Goal: Task Accomplishment & Management: Use online tool/utility

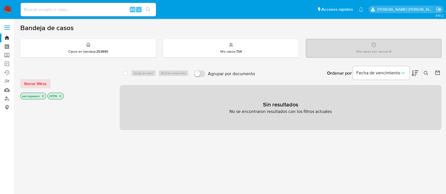
click at [87, 6] on input at bounding box center [88, 9] width 135 height 7
paste input "1301206070"
type input "1301206070"
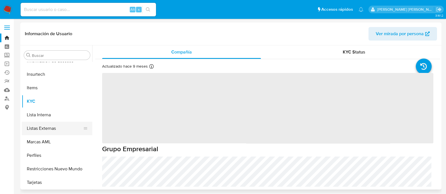
scroll to position [265, 0]
select select "10"
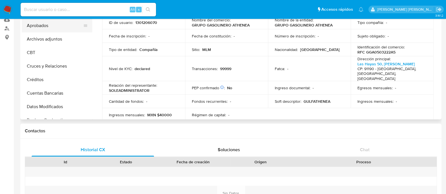
scroll to position [0, 0]
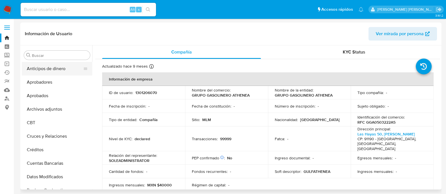
click at [50, 71] on button "Anticipos de dinero" at bounding box center [55, 69] width 66 height 14
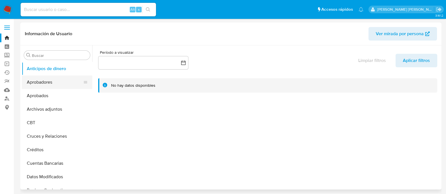
click at [51, 85] on button "Aprobadores" at bounding box center [55, 83] width 66 height 14
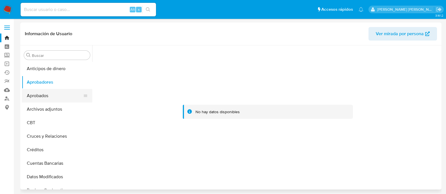
click at [46, 100] on button "Aprobados" at bounding box center [55, 96] width 66 height 14
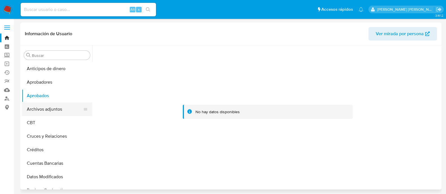
click at [47, 110] on button "Archivos adjuntos" at bounding box center [55, 110] width 66 height 14
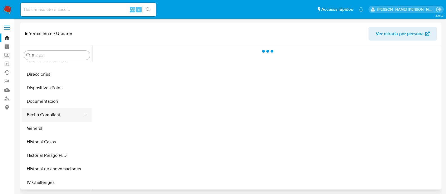
scroll to position [176, 0]
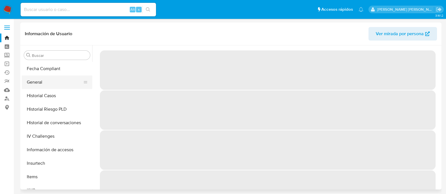
click at [37, 81] on button "General" at bounding box center [55, 83] width 66 height 14
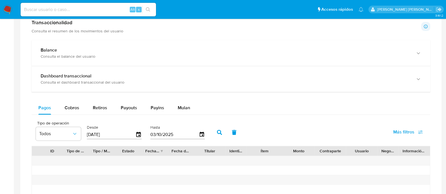
scroll to position [317, 0]
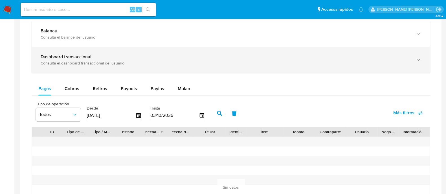
click at [93, 56] on div "Dashboard transaccional" at bounding box center [225, 57] width 369 height 6
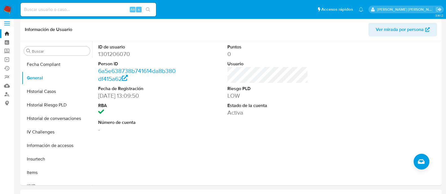
scroll to position [0, 0]
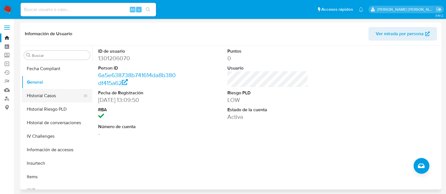
click at [54, 96] on button "Historial Casos" at bounding box center [55, 96] width 66 height 14
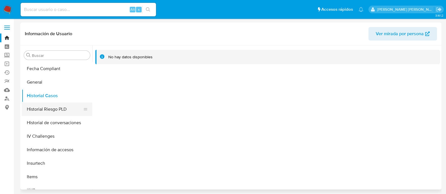
click at [65, 109] on button "Historial Riesgo PLD" at bounding box center [55, 110] width 66 height 14
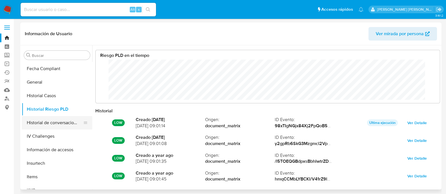
click at [72, 122] on button "Historial de conversaciones" at bounding box center [55, 123] width 66 height 14
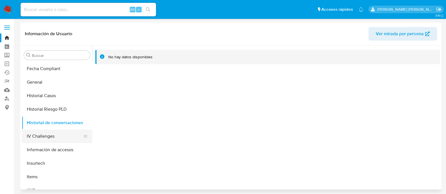
click at [55, 138] on button "IV Challenges" at bounding box center [55, 137] width 66 height 14
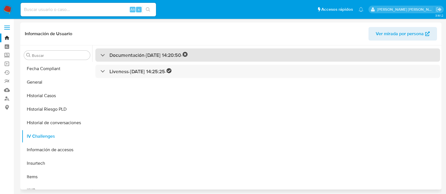
click at [101, 57] on div "Documentación - 02/02/2023 14:20:50 -" at bounding box center [143, 55] width 87 height 6
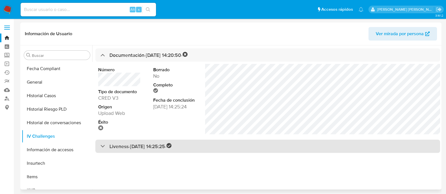
click at [100, 146] on div at bounding box center [100, 146] width 0 height 0
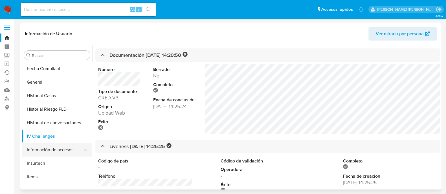
click at [49, 148] on button "Información de accesos" at bounding box center [55, 150] width 66 height 14
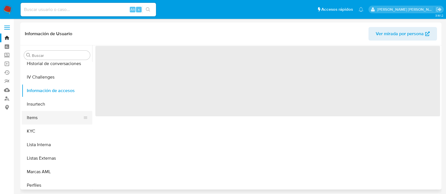
scroll to position [246, 0]
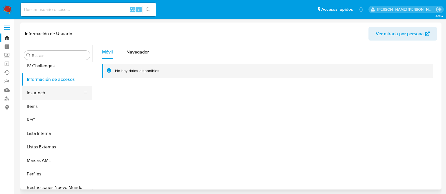
click at [39, 93] on button "Insurtech" at bounding box center [55, 93] width 66 height 14
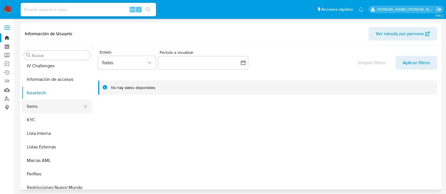
click at [34, 111] on button "Items" at bounding box center [55, 107] width 66 height 14
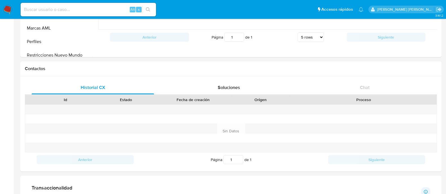
scroll to position [0, 0]
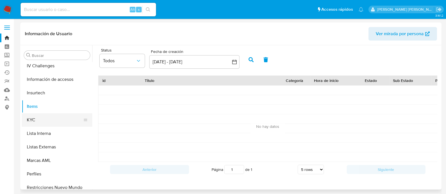
click at [51, 118] on button "KYC" at bounding box center [55, 120] width 66 height 14
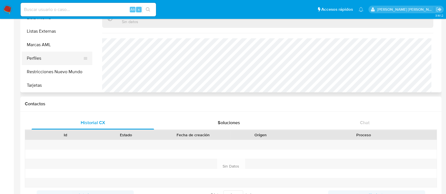
scroll to position [265, 0]
click at [42, 60] on button "Perfiles" at bounding box center [55, 58] width 66 height 14
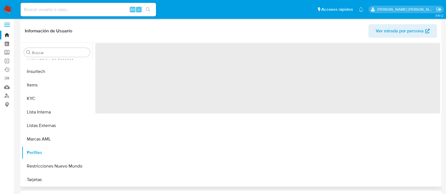
scroll to position [0, 0]
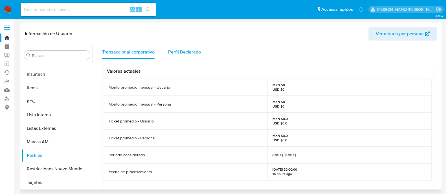
click at [178, 46] on div "Perfil Declarado" at bounding box center [184, 52] width 33 height 14
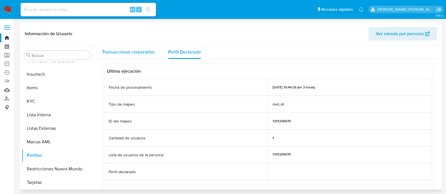
click at [134, 50] on span "Transaccional corporativo" at bounding box center [128, 52] width 52 height 6
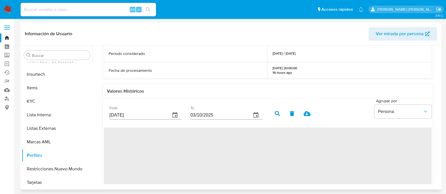
scroll to position [103, 0]
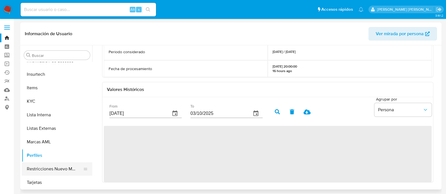
click at [50, 170] on button "Restricciones Nuevo Mundo" at bounding box center [55, 169] width 66 height 14
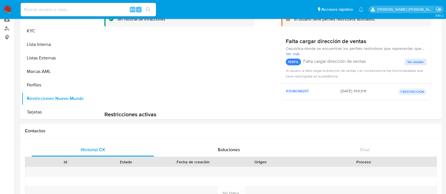
scroll to position [70, 0]
click at [46, 109] on button "Tarjetas" at bounding box center [55, 112] width 66 height 14
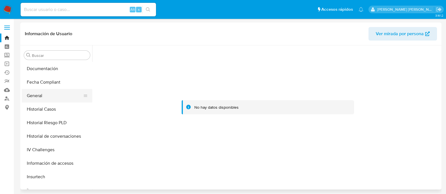
scroll to position [160, 0]
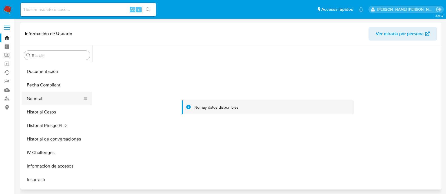
click at [42, 98] on button "General" at bounding box center [55, 99] width 66 height 14
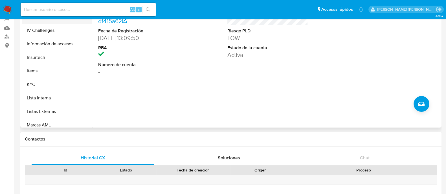
scroll to position [230, 0]
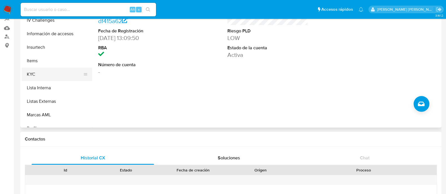
click at [56, 70] on button "KYC" at bounding box center [55, 75] width 66 height 14
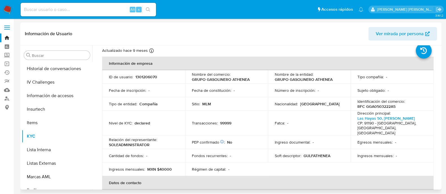
scroll to position [0, 0]
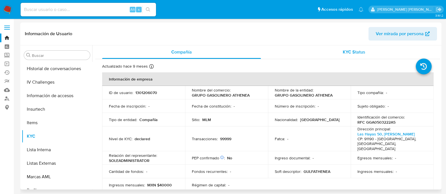
click at [354, 56] on div "KYC Status" at bounding box center [353, 52] width 159 height 14
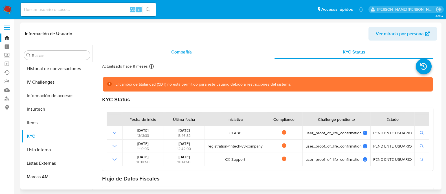
click at [177, 52] on span "Compañía" at bounding box center [181, 52] width 21 height 6
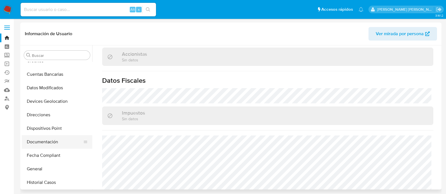
scroll to position [124, 0]
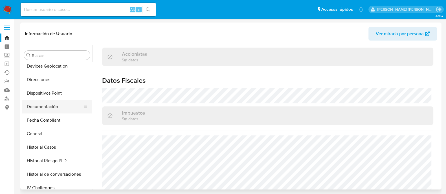
click at [41, 101] on button "Documentación" at bounding box center [55, 107] width 66 height 14
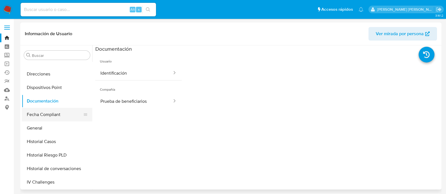
scroll to position [141, 0]
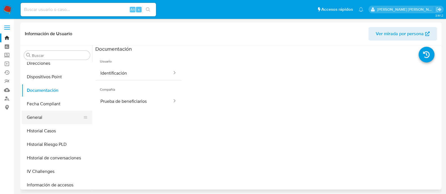
click at [43, 113] on button "General" at bounding box center [55, 118] width 66 height 14
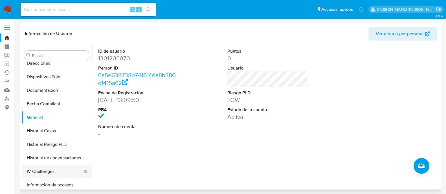
click at [38, 173] on button "IV Challenges" at bounding box center [55, 172] width 66 height 14
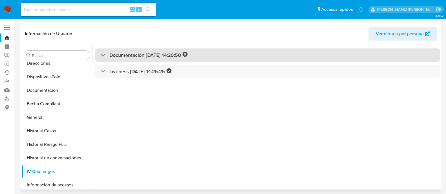
click at [106, 57] on div "Documentación - 02/02/2023 14:20:50 -" at bounding box center [143, 55] width 87 height 6
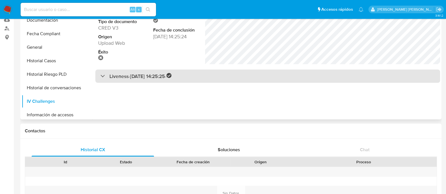
click at [102, 74] on div "Liveness - 02/02/2023 14:25:25 -" at bounding box center [135, 76] width 71 height 6
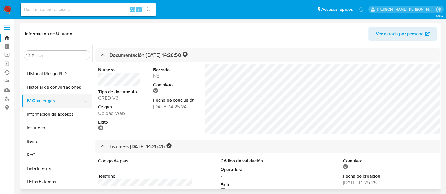
scroll to position [211, 0]
click at [89, 11] on input at bounding box center [88, 9] width 135 height 7
paste input "15082025"
type input "15082025"
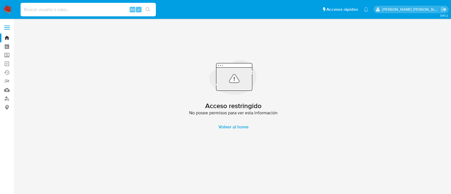
click at [61, 11] on input at bounding box center [88, 9] width 135 height 7
paste input "2172811892"
type input "2172811892"
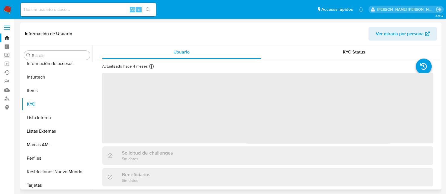
scroll to position [265, 0]
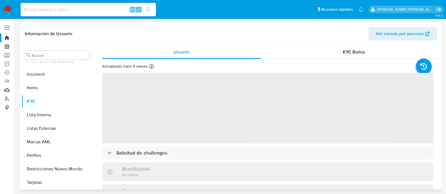
select select "10"
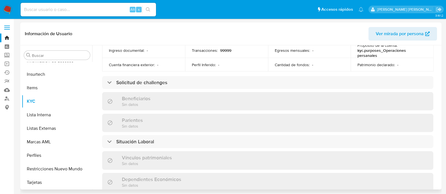
scroll to position [211, 0]
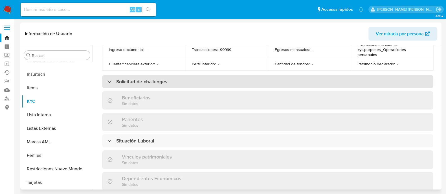
click at [141, 79] on h3 "Solicitud de challenges" at bounding box center [141, 82] width 51 height 6
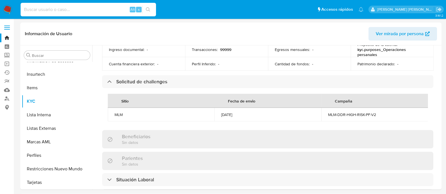
click at [91, 11] on input at bounding box center [88, 9] width 135 height 7
paste input "1301206070"
type input "1301206070"
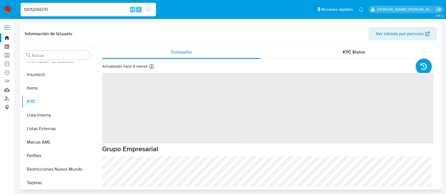
scroll to position [265, 0]
select select "10"
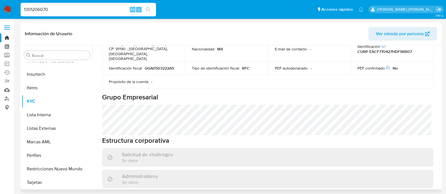
scroll to position [282, 0]
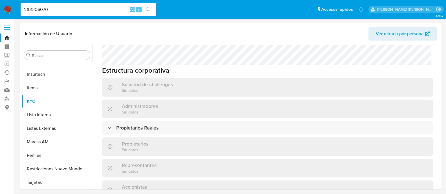
click at [42, 6] on input "1301206070" at bounding box center [88, 9] width 135 height 7
click at [43, 7] on input "1301206070" at bounding box center [88, 9] width 135 height 7
paste input "031323522"
type input "1031323522"
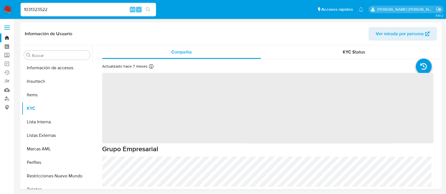
scroll to position [265, 0]
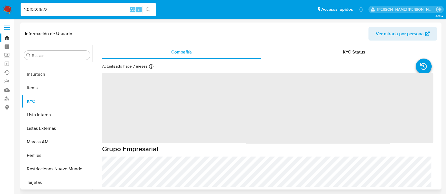
select select "10"
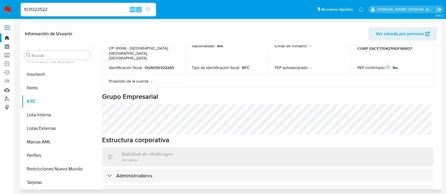
scroll to position [246, 0]
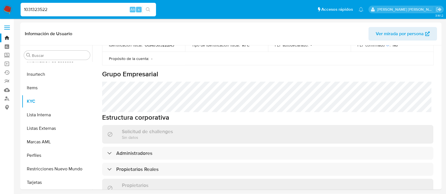
click at [69, 10] on input "1031323522" at bounding box center [88, 9] width 135 height 7
click at [69, 9] on input "1031323522" at bounding box center [88, 9] width 135 height 7
paste input "543298257"
type input "1543298257"
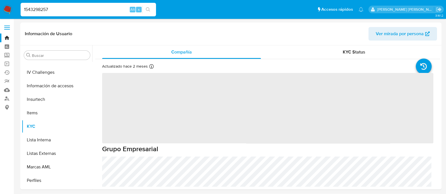
scroll to position [265, 0]
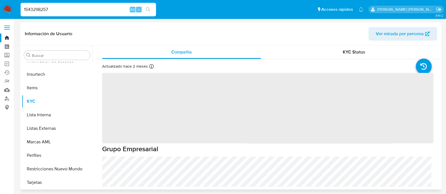
select select "10"
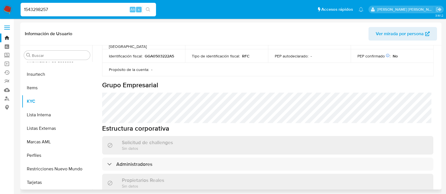
scroll to position [246, 0]
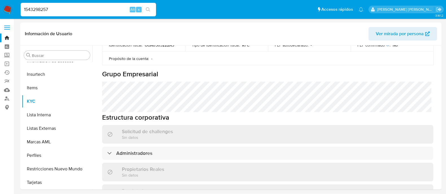
click at [74, 6] on input "1543298257" at bounding box center [88, 9] width 135 height 7
paste input "923861375"
type input "1923861375"
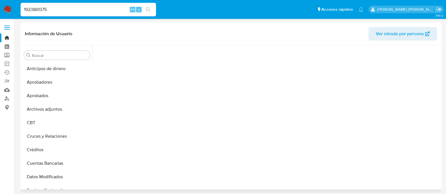
scroll to position [253, 0]
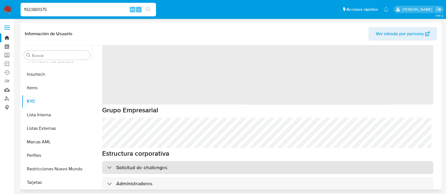
scroll to position [70, 0]
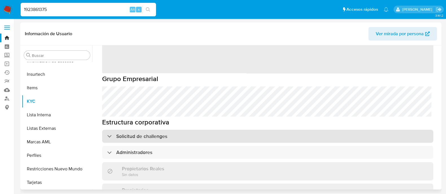
select select "10"
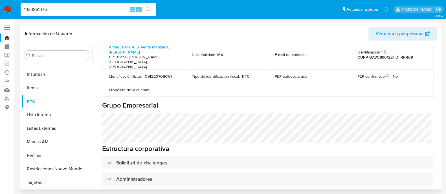
scroll to position [246, 0]
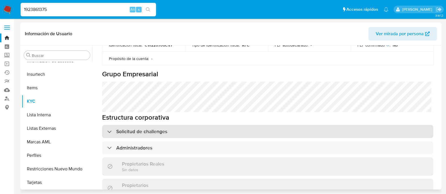
click at [181, 125] on div "Solicitud de challenges" at bounding box center [267, 131] width 331 height 13
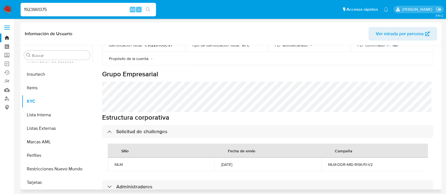
scroll to position [282, 0]
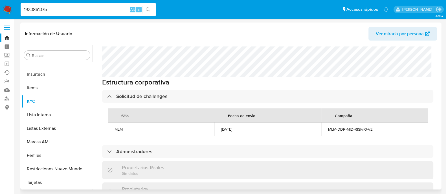
click at [297, 123] on td "08/09/2025" at bounding box center [267, 130] width 107 height 14
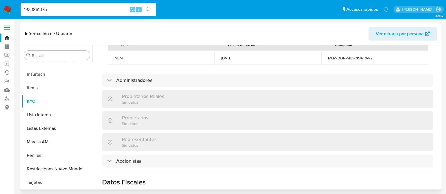
scroll to position [364, 0]
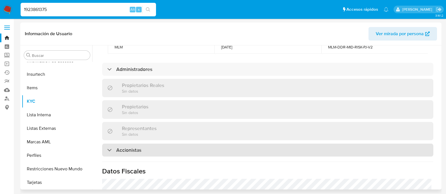
click at [137, 150] on div "Accionistas" at bounding box center [267, 150] width 331 height 13
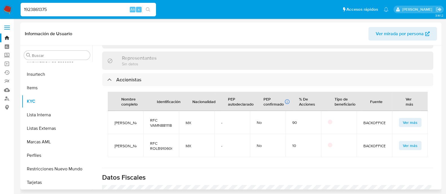
scroll to position [258, 0]
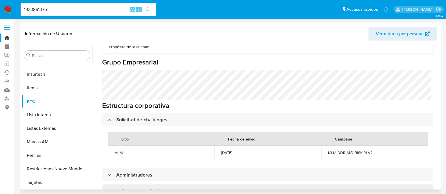
click at [186, 146] on td "MLM" at bounding box center [161, 153] width 107 height 14
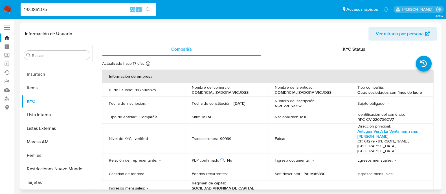
scroll to position [0, 0]
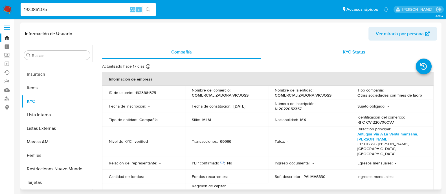
click at [363, 51] on div "KYC Status" at bounding box center [353, 52] width 159 height 14
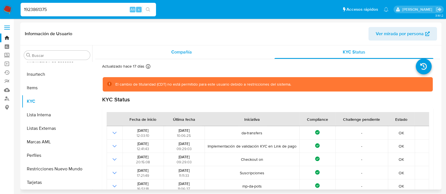
click at [179, 54] on span "Compañía" at bounding box center [181, 52] width 21 height 6
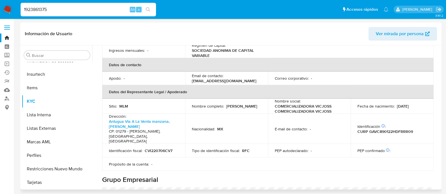
scroll to position [303, 0]
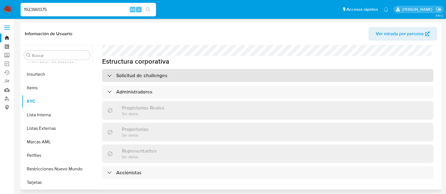
click at [133, 69] on div "Solicitud de challenges" at bounding box center [267, 75] width 331 height 13
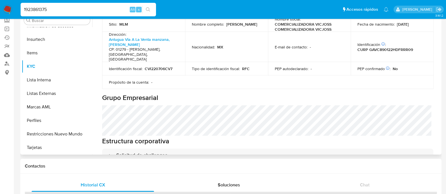
scroll to position [258, 0]
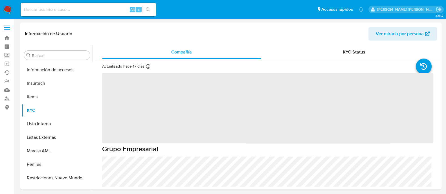
scroll to position [265, 0]
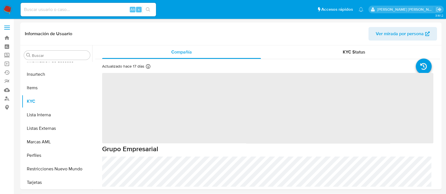
select select "10"
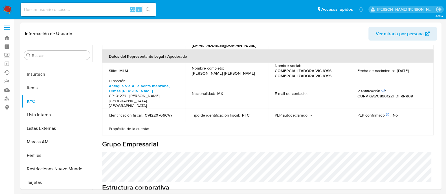
scroll to position [211, 0]
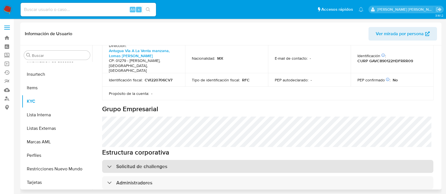
click at [205, 160] on div "Solicitud de challenges" at bounding box center [267, 166] width 331 height 13
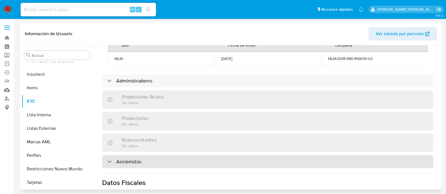
scroll to position [282, 0]
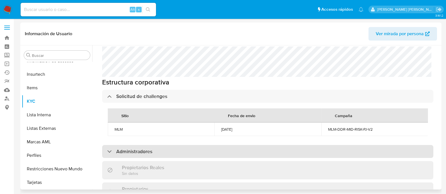
click at [167, 145] on div "Administradores" at bounding box center [267, 151] width 331 height 13
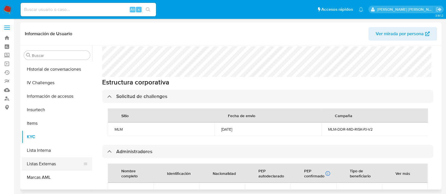
scroll to position [195, 0]
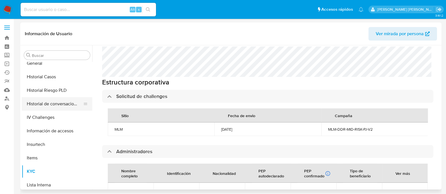
click at [54, 103] on button "Historial de conversaciones" at bounding box center [55, 104] width 66 height 14
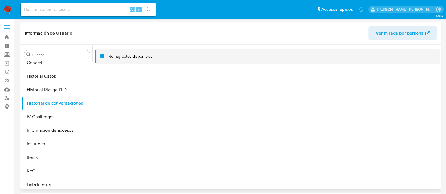
scroll to position [0, 0]
click at [48, 6] on input at bounding box center [88, 9] width 135 height 7
paste input "1923861375"
click at [49, 12] on input "1923861375" at bounding box center [88, 9] width 135 height 7
click at [47, 122] on button "IV Challenges" at bounding box center [55, 118] width 66 height 14
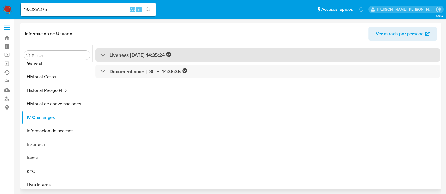
click at [117, 54] on h3 "Liveness - 31/07/2024 14:35:24 -" at bounding box center [140, 55] width 62 height 6
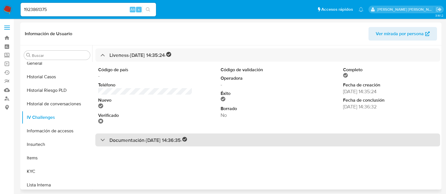
click at [117, 142] on h3 "Documentación - 31/07/2024 14:36:35 -" at bounding box center [148, 140] width 78 height 6
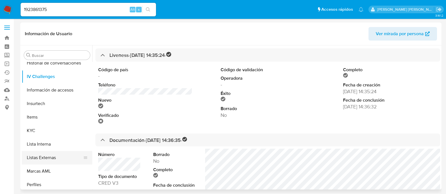
scroll to position [246, 0]
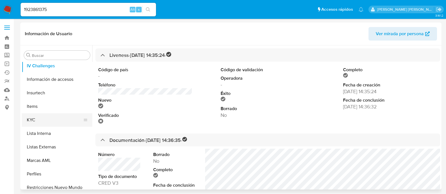
click at [40, 118] on button "KYC" at bounding box center [55, 120] width 66 height 14
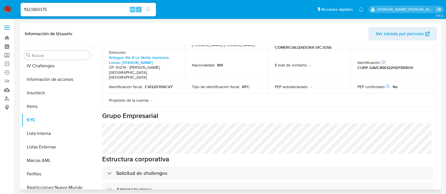
scroll to position [211, 0]
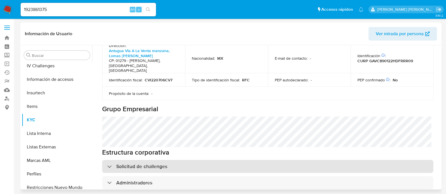
click at [216, 160] on div "Solicitud de challenges" at bounding box center [267, 166] width 331 height 13
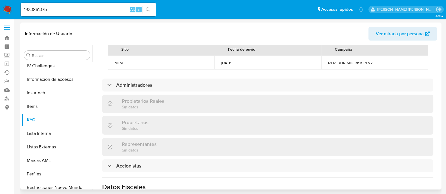
scroll to position [352, 0]
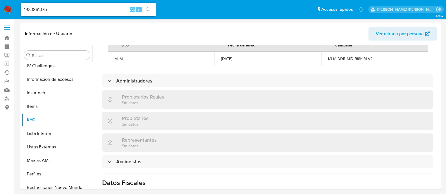
click at [74, 7] on input "1923861375" at bounding box center [88, 9] width 135 height 7
click at [74, 8] on input "1923861375" at bounding box center [88, 9] width 135 height 7
paste input "824418452"
type input "824418452"
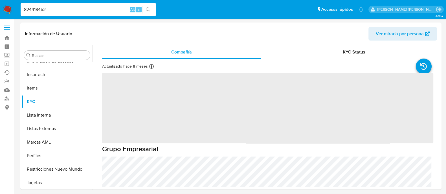
scroll to position [265, 0]
select select "10"
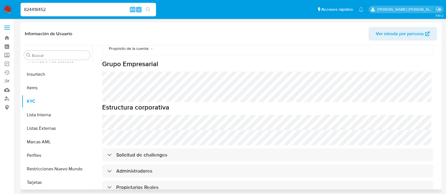
scroll to position [282, 0]
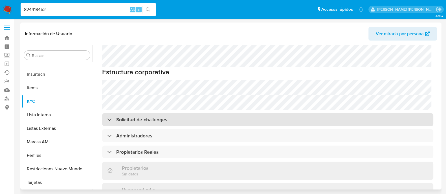
click at [188, 113] on div "Solicitud de challenges" at bounding box center [267, 119] width 331 height 13
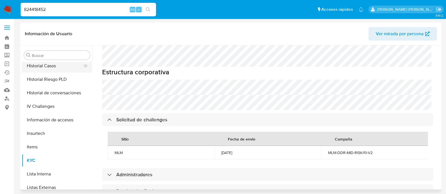
scroll to position [195, 0]
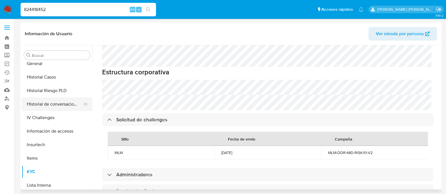
click at [60, 105] on button "Historial de conversaciones" at bounding box center [55, 105] width 66 height 14
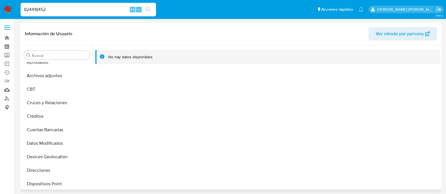
scroll to position [18, 0]
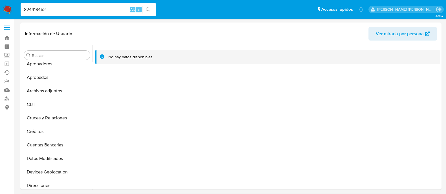
click at [93, 13] on div "824418452 Alt s" at bounding box center [88, 10] width 135 height 14
click at [89, 11] on input "824418452" at bounding box center [88, 9] width 135 height 7
click at [88, 11] on input "824418452" at bounding box center [88, 9] width 135 height 7
paste input "164262195"
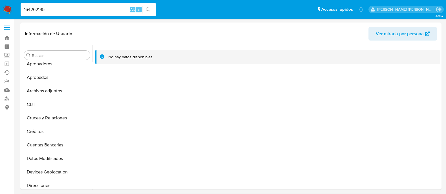
type input "164262195"
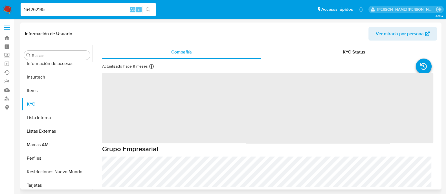
scroll to position [265, 0]
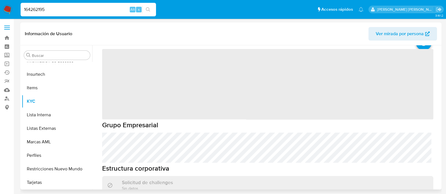
select select "10"
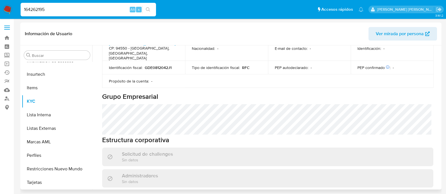
scroll to position [246, 0]
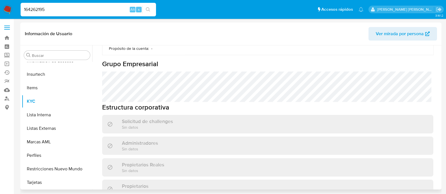
click at [183, 116] on div "Solicitud de challenges Sin datos" at bounding box center [267, 124] width 331 height 18
click at [48, 8] on input "164262195" at bounding box center [88, 9] width 135 height 7
paste input "2383835"
type input "23838355"
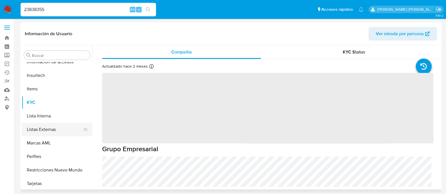
scroll to position [265, 0]
select select "10"
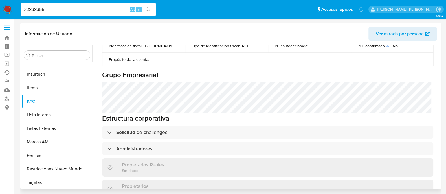
scroll to position [246, 0]
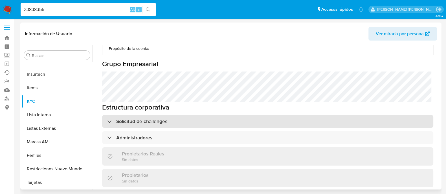
click at [168, 125] on div "Solicitud de challenges" at bounding box center [267, 121] width 331 height 13
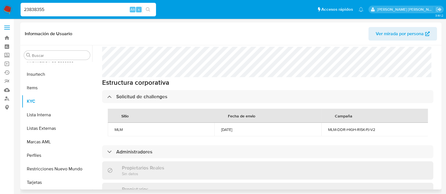
scroll to position [282, 0]
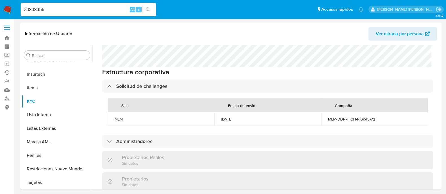
click at [31, 12] on input "23838355" at bounding box center [88, 9] width 135 height 7
paste input "534335010"
type input "534335010"
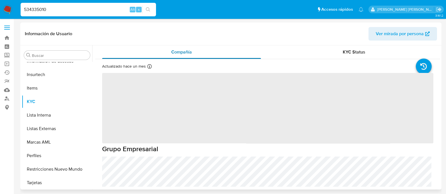
scroll to position [265, 0]
select select "10"
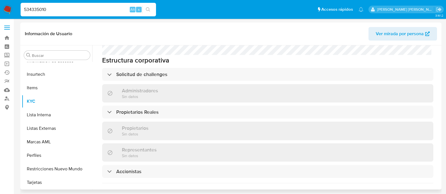
scroll to position [317, 0]
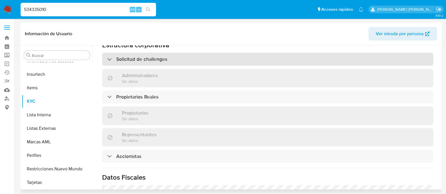
click at [182, 54] on div "Solicitud de challenges" at bounding box center [267, 59] width 331 height 13
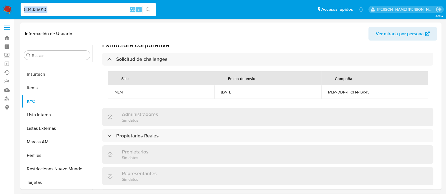
click at [83, 3] on div "534335010 Alt s" at bounding box center [88, 10] width 135 height 14
click at [79, 10] on input "534335010" at bounding box center [88, 9] width 135 height 7
paste input "304929872"
type input "304929872"
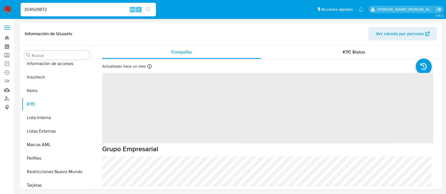
scroll to position [265, 0]
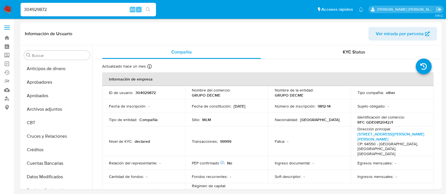
select select "10"
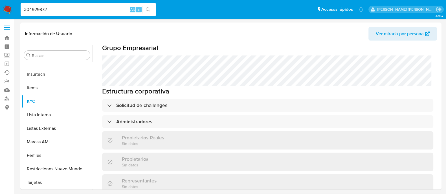
scroll to position [282, 0]
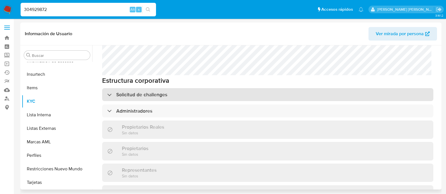
click at [178, 88] on div "Solicitud de challenges" at bounding box center [267, 94] width 331 height 13
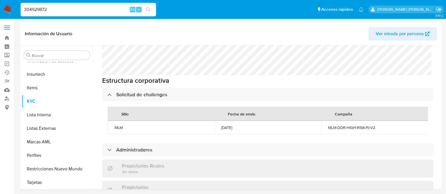
click at [66, 10] on input "304929872" at bounding box center [88, 9] width 135 height 7
paste input "1510653274"
type input "1510653274"
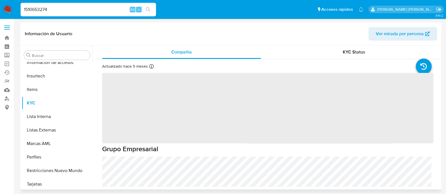
scroll to position [265, 0]
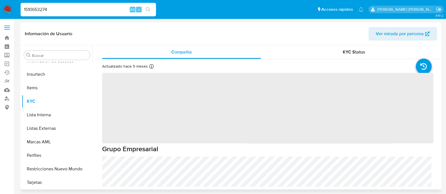
select select "10"
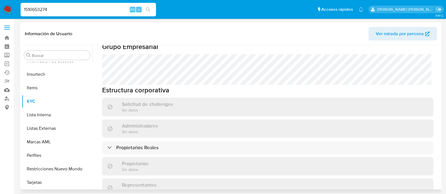
scroll to position [282, 0]
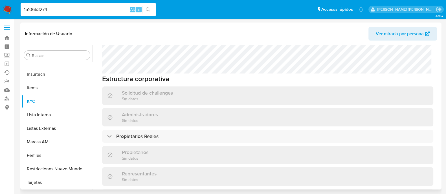
click at [158, 94] on h3 "Solicitud de challenges" at bounding box center [147, 93] width 51 height 6
click at [80, 10] on input "1510653274" at bounding box center [88, 9] width 135 height 7
click at [79, 10] on input "1510653274" at bounding box center [88, 9] width 135 height 7
paste input "576940530"
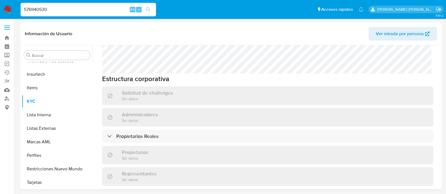
type input "576940530"
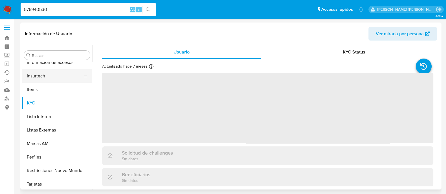
scroll to position [265, 0]
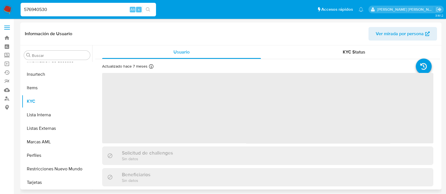
select select "10"
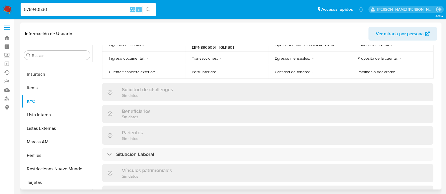
scroll to position [211, 0]
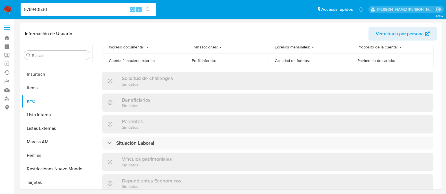
click at [104, 12] on input "576940530" at bounding box center [88, 9] width 135 height 7
paste input "693054969"
type input "693054969"
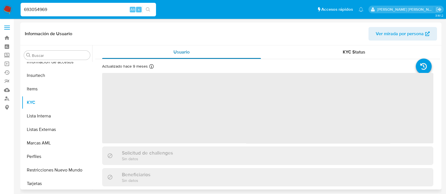
scroll to position [265, 0]
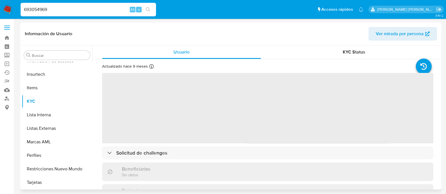
select select "10"
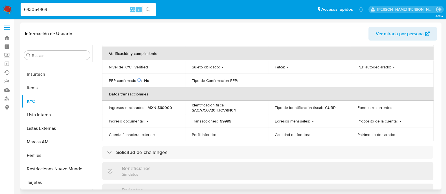
scroll to position [141, 0]
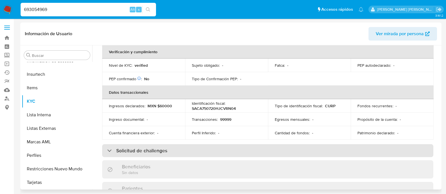
click at [155, 144] on div "Solicitud de challenges" at bounding box center [267, 150] width 331 height 13
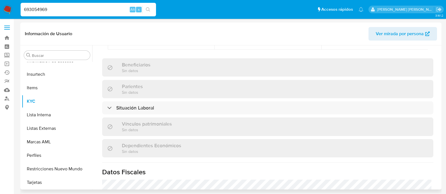
scroll to position [246, 0]
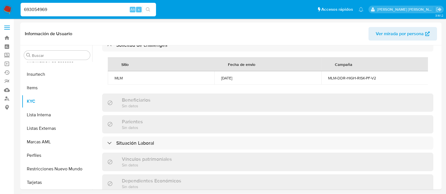
click at [65, 8] on input "693054969" at bounding box center [88, 9] width 135 height 7
paste input "399584471"
type input "399584471"
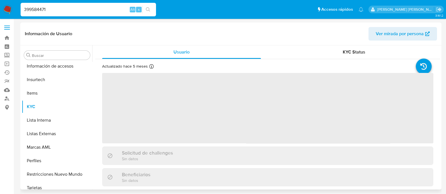
scroll to position [265, 0]
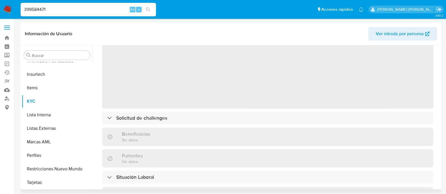
select select "10"
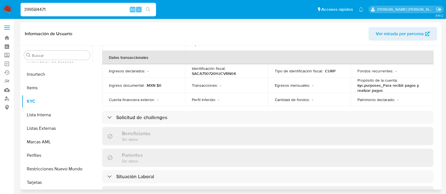
scroll to position [176, 0]
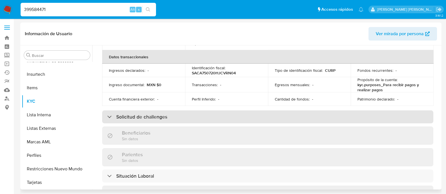
click at [165, 114] on h3 "Solicitud de challenges" at bounding box center [141, 117] width 51 height 6
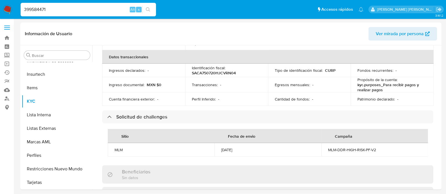
click at [59, 6] on input "399584471" at bounding box center [88, 9] width 135 height 7
paste input "269112594"
type input "269112594"
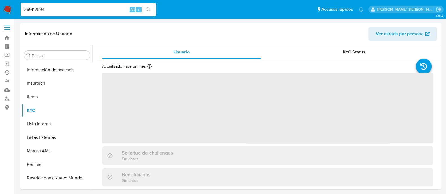
scroll to position [265, 0]
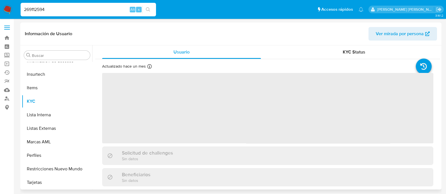
select select "10"
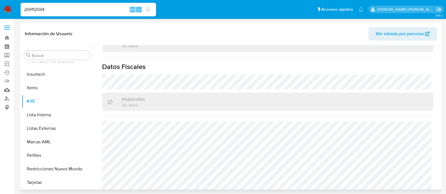
scroll to position [354, 0]
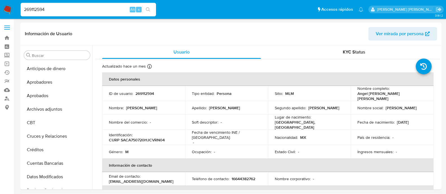
select select "10"
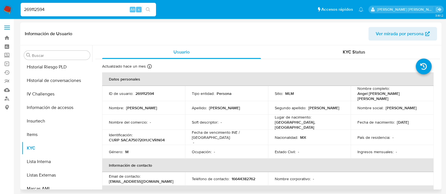
scroll to position [160, 0]
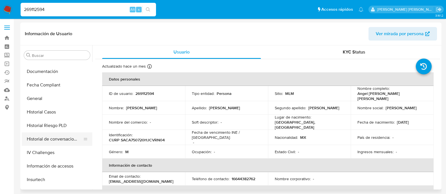
click at [43, 138] on button "Historial de conversaciones" at bounding box center [55, 140] width 66 height 14
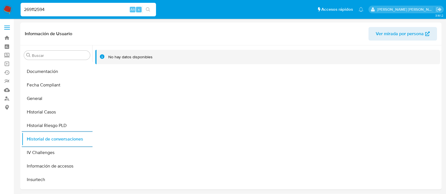
click at [65, 13] on div "269112594 Alt s" at bounding box center [88, 10] width 135 height 14
click at [54, 12] on input "269112594" at bounding box center [88, 9] width 135 height 7
paste input "1855495731"
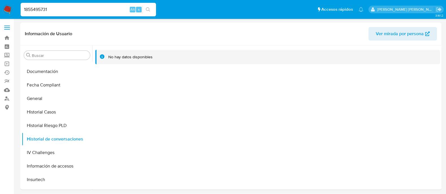
type input "1855495731"
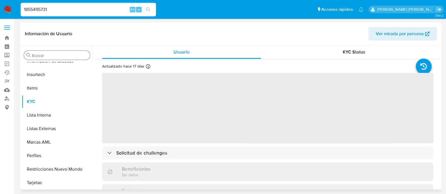
scroll to position [265, 0]
select select "10"
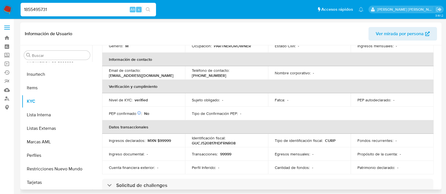
scroll to position [141, 0]
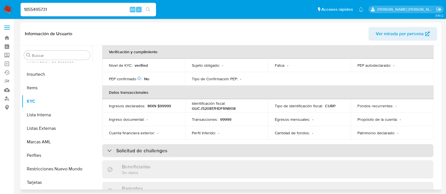
click at [152, 148] on h3 "Solicitud de challenges" at bounding box center [141, 151] width 51 height 6
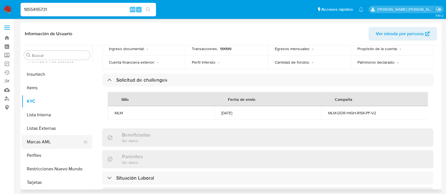
scroll to position [159, 0]
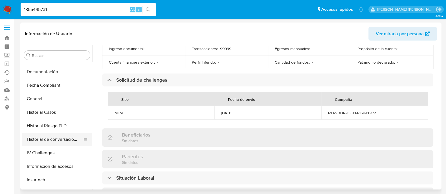
click at [56, 142] on button "Historial de conversaciones" at bounding box center [55, 140] width 66 height 14
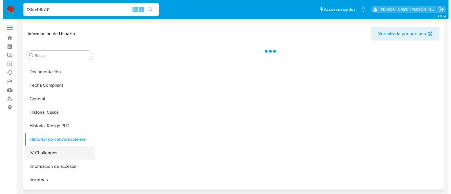
scroll to position [0, 0]
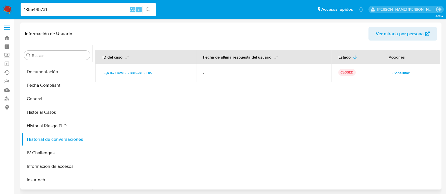
click at [401, 72] on span "Consultar" at bounding box center [400, 73] width 17 height 8
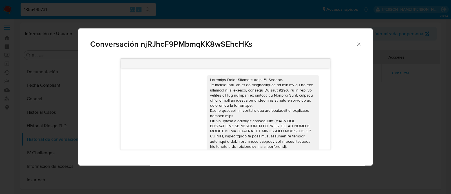
click at [359, 41] on icon "Cerrar" at bounding box center [359, 44] width 6 height 6
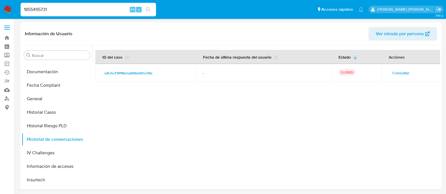
click at [80, 6] on input "1855495731" at bounding box center [88, 9] width 135 height 7
click at [50, 10] on input "1855495731" at bounding box center [88, 9] width 135 height 7
click at [49, 10] on input "1855495731" at bounding box center [88, 9] width 135 height 7
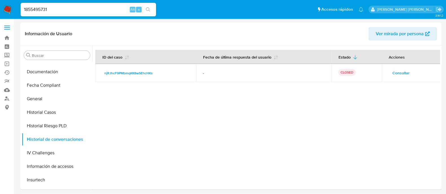
click at [41, 9] on input "1855495731" at bounding box center [88, 9] width 135 height 7
paste input "396795493"
type input "396795493"
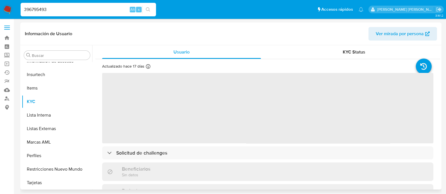
scroll to position [265, 0]
select select "10"
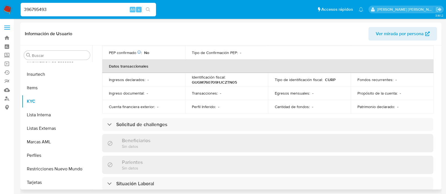
scroll to position [176, 0]
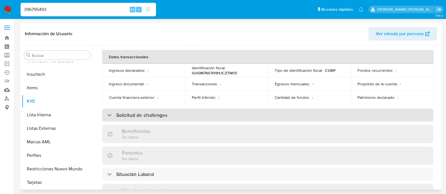
click at [162, 112] on h3 "Solicitud de challenges" at bounding box center [141, 115] width 51 height 6
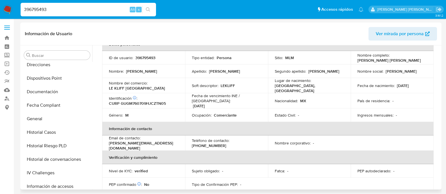
scroll to position [124, 0]
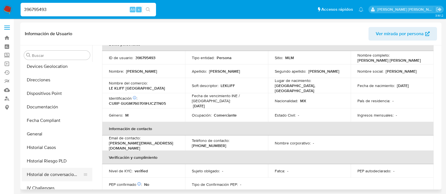
click at [56, 173] on button "Historial de conversaciones" at bounding box center [55, 175] width 66 height 14
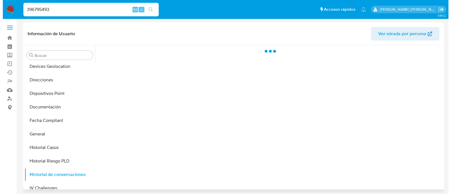
scroll to position [0, 0]
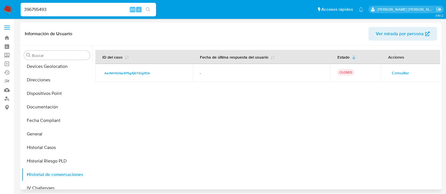
click at [401, 72] on span "Consultar" at bounding box center [399, 73] width 17 height 8
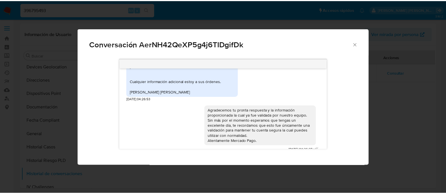
scroll to position [184, 0]
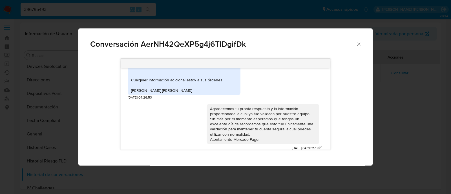
click at [358, 43] on icon "Cerrar" at bounding box center [359, 44] width 6 height 6
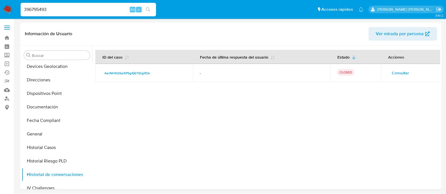
click at [65, 8] on input "396795493" at bounding box center [88, 9] width 135 height 7
paste input "1314990916"
type input "1314990916"
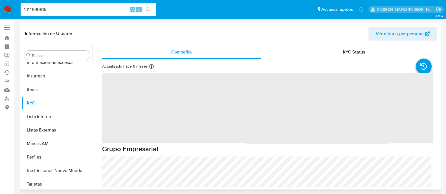
scroll to position [265, 0]
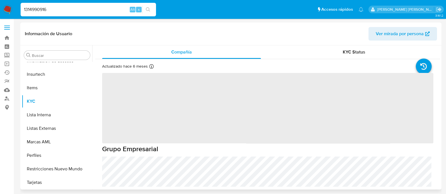
select select "10"
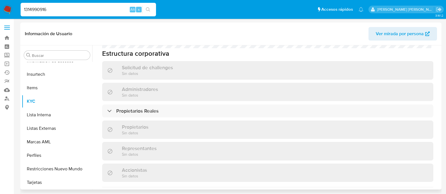
scroll to position [282, 0]
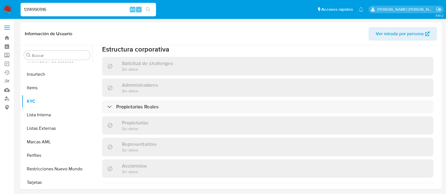
click at [53, 9] on input "1314990916" at bounding box center [88, 9] width 135 height 7
paste input "1861910"
type input "1311861910"
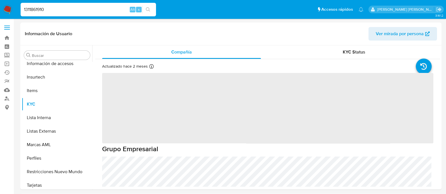
scroll to position [265, 0]
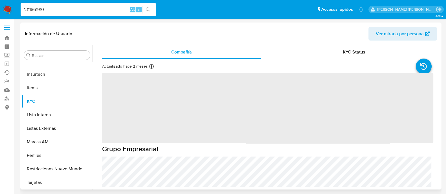
select select "10"
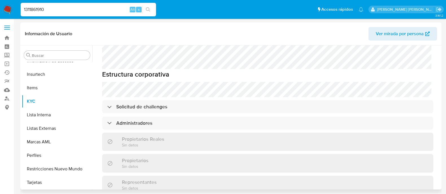
scroll to position [282, 0]
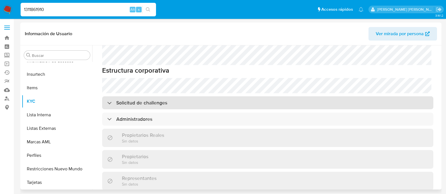
click at [180, 96] on div "Solicitud de challenges" at bounding box center [267, 102] width 331 height 13
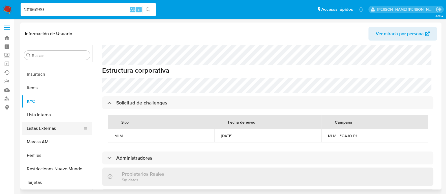
scroll to position [159, 0]
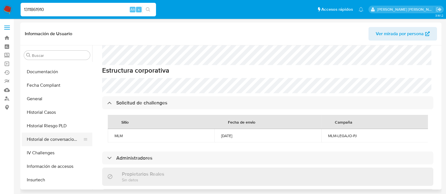
click at [65, 139] on button "Historial de conversaciones" at bounding box center [55, 140] width 66 height 14
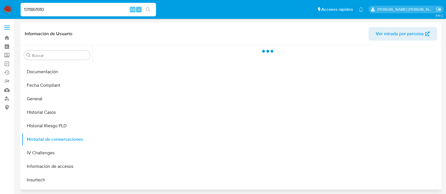
scroll to position [0, 0]
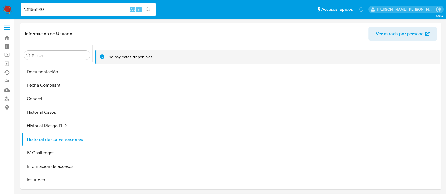
click at [50, 9] on input "1311861910" at bounding box center [88, 9] width 135 height 7
paste input "488255139"
type input "488255139"
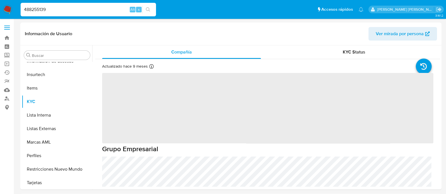
scroll to position [265, 0]
select select "10"
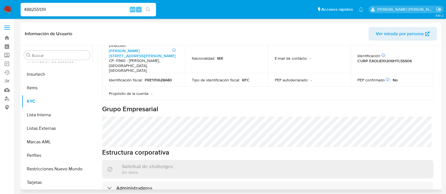
scroll to position [282, 0]
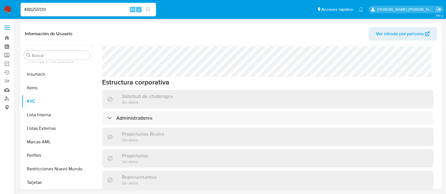
click at [63, 10] on input "488255139" at bounding box center [88, 9] width 135 height 7
paste input "1210068132"
type input "1210068132"
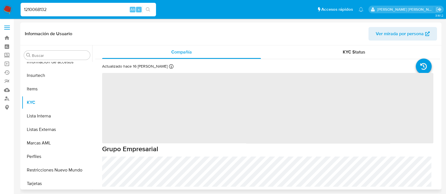
scroll to position [265, 0]
select select "10"
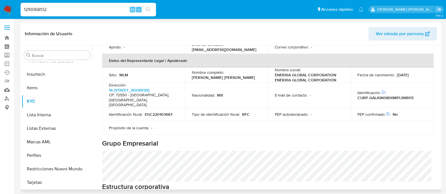
scroll to position [211, 0]
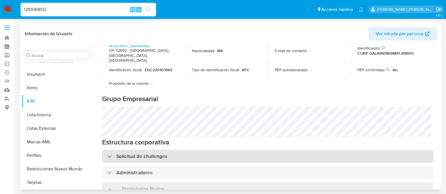
drag, startPoint x: 162, startPoint y: 134, endPoint x: 171, endPoint y: 136, distance: 9.5
click at [161, 153] on h3 "Solicitud de challenges" at bounding box center [141, 156] width 51 height 6
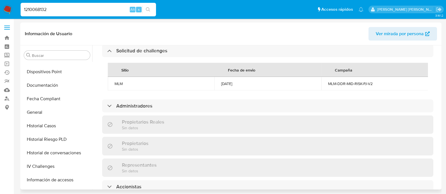
scroll to position [124, 0]
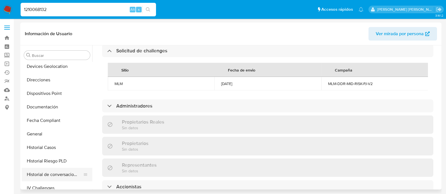
click at [52, 174] on button "Historial de conversaciones" at bounding box center [55, 175] width 66 height 14
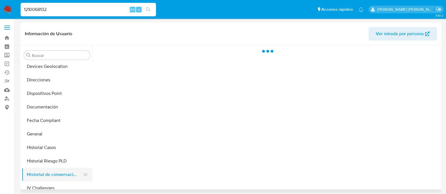
scroll to position [0, 0]
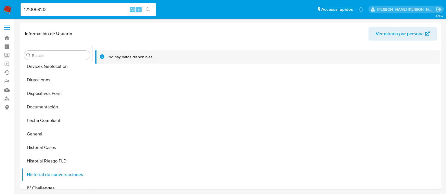
click at [65, 12] on input "1210068132" at bounding box center [88, 9] width 135 height 7
paste input "901023219"
type input "1901023219"
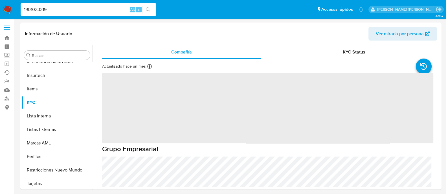
scroll to position [265, 0]
select select "10"
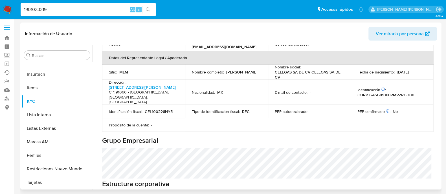
scroll to position [211, 0]
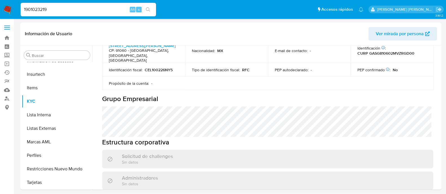
click at [64, 8] on input "1901023219" at bounding box center [88, 9] width 135 height 7
paste input "876550639"
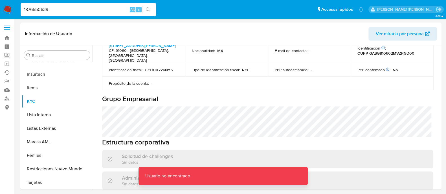
click at [64, 8] on input "1876550639" at bounding box center [88, 9] width 135 height 7
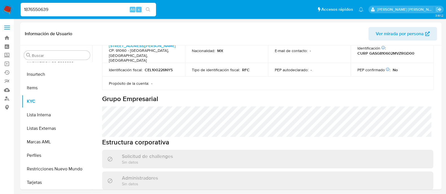
type input "1876550639"
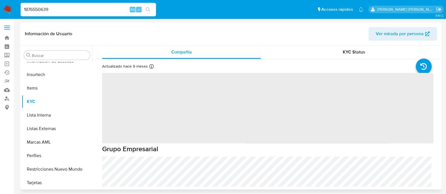
scroll to position [265, 0]
select select "10"
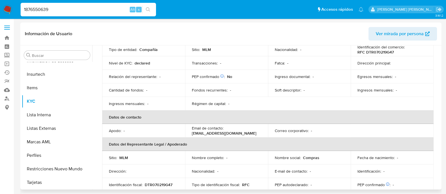
scroll to position [17, 0]
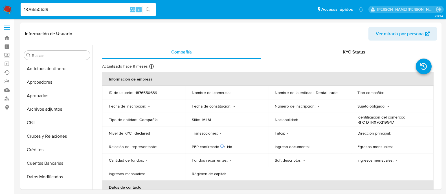
select select "10"
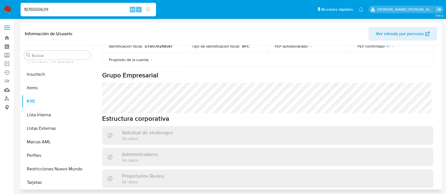
scroll to position [246, 0]
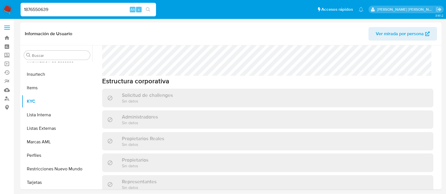
click at [56, 2] on div "1876550639 Alt s" at bounding box center [88, 10] width 135 height 16
click at [50, 9] on input "1876550639" at bounding box center [88, 9] width 135 height 7
paste input "583680894"
type input "1583680894"
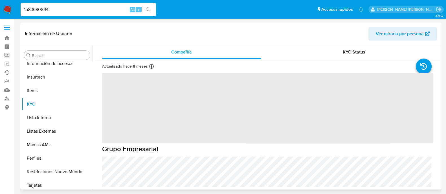
scroll to position [265, 0]
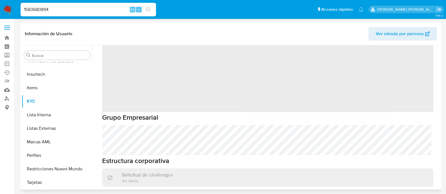
select select "10"
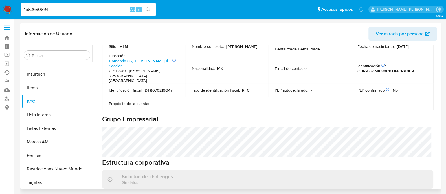
scroll to position [246, 0]
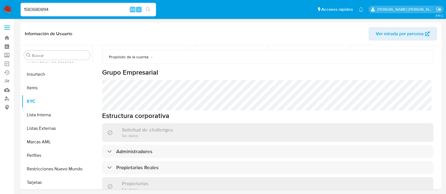
click at [72, 12] on input "1583680894" at bounding box center [88, 9] width 135 height 7
paste input "17438176"
type input "117438176"
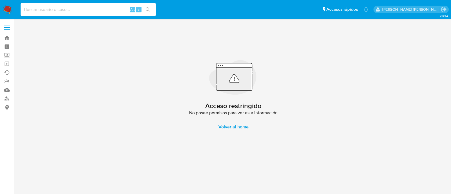
click at [72, 12] on input at bounding box center [88, 9] width 135 height 7
paste input "1174381764"
type input "1174381764"
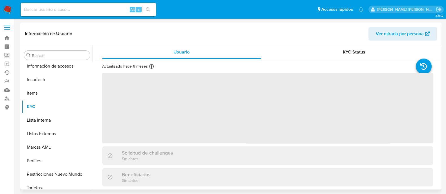
scroll to position [265, 0]
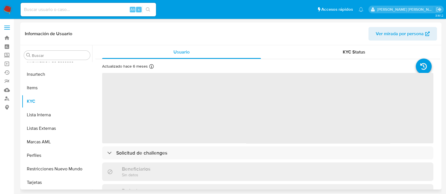
select select "10"
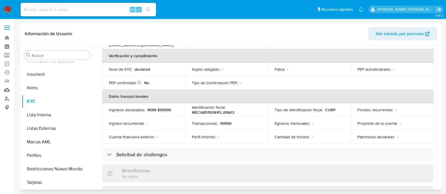
scroll to position [176, 0]
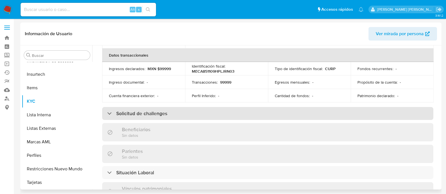
click at [167, 111] on div "Solicitud de challenges" at bounding box center [267, 113] width 331 height 13
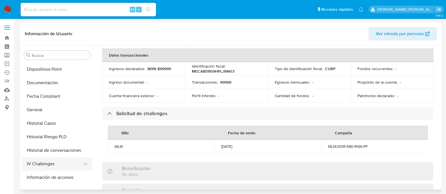
scroll to position [159, 0]
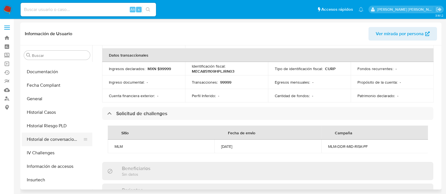
click at [48, 136] on button "Historial de conversaciones" at bounding box center [55, 140] width 66 height 14
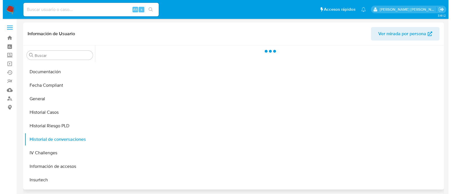
scroll to position [0, 0]
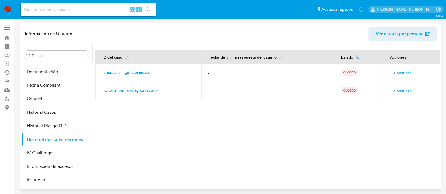
click at [399, 74] on span "Consultar" at bounding box center [402, 73] width 17 height 8
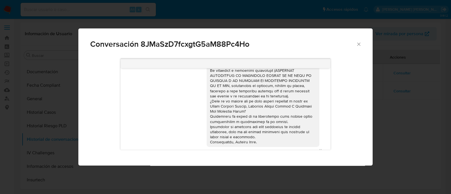
scroll to position [58, 0]
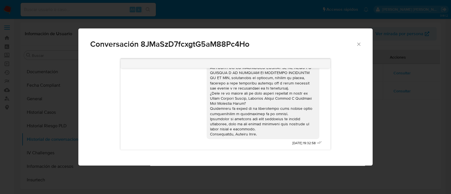
click at [359, 44] on icon "Cerrar" at bounding box center [358, 44] width 3 height 3
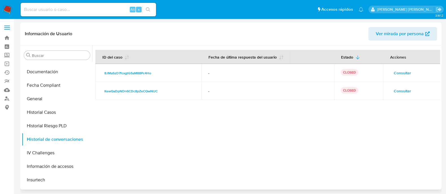
click at [403, 95] on span "Consultar" at bounding box center [402, 91] width 17 height 8
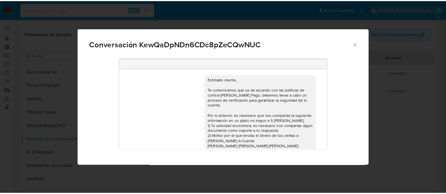
scroll to position [63, 0]
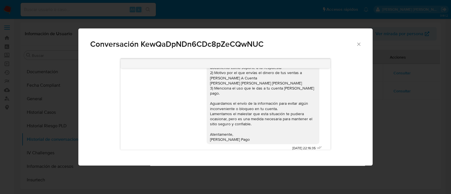
click at [359, 47] on icon "Cerrar" at bounding box center [359, 44] width 6 height 6
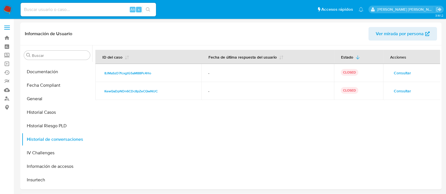
click at [61, 10] on input at bounding box center [88, 9] width 135 height 7
paste input "734764498"
type input "734764498"
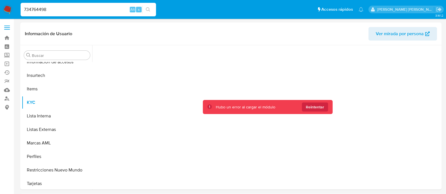
scroll to position [265, 0]
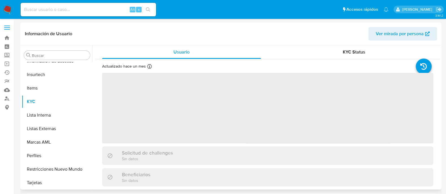
scroll to position [265, 0]
click at [78, 10] on input at bounding box center [88, 9] width 135 height 7
select select "10"
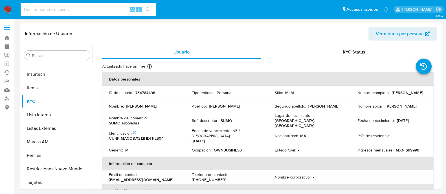
paste input "734764498"
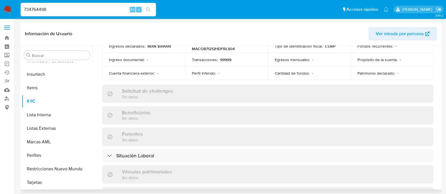
scroll to position [211, 0]
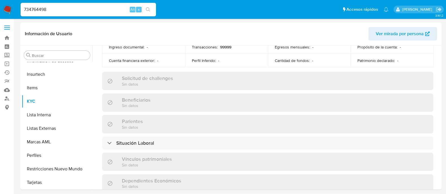
click at [48, 15] on div "734764498 Alt s" at bounding box center [88, 10] width 135 height 14
click at [47, 7] on input "734764498" at bounding box center [88, 9] width 135 height 7
paste input "70967086"
type input "770967086"
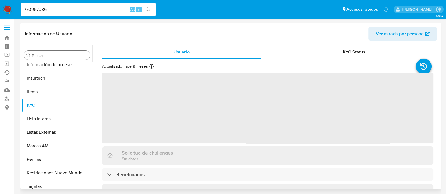
scroll to position [265, 0]
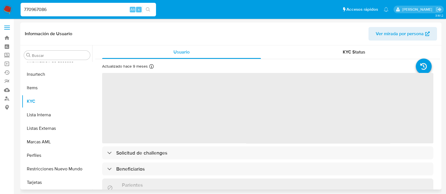
select select "10"
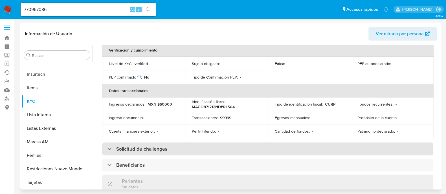
click at [142, 146] on h3 "Solicitud de challenges" at bounding box center [141, 149] width 51 height 6
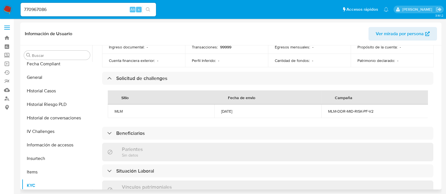
scroll to position [159, 0]
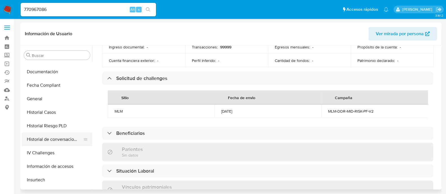
click at [65, 138] on button "Historial de conversaciones" at bounding box center [55, 140] width 66 height 14
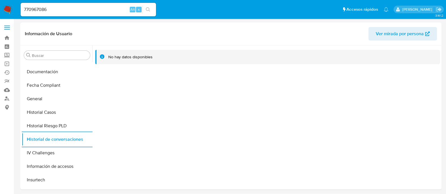
click at [62, 9] on input "770967086" at bounding box center [88, 9] width 135 height 7
paste input "166921315"
type input "166921315"
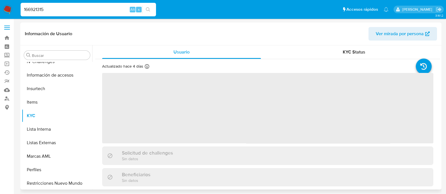
scroll to position [265, 0]
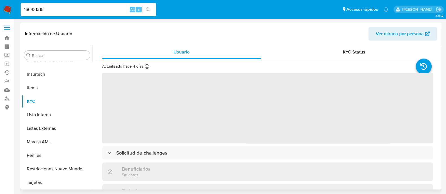
select select "10"
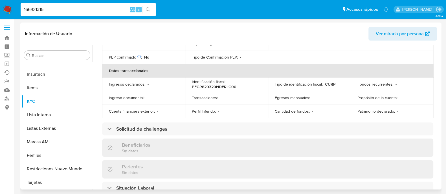
scroll to position [176, 0]
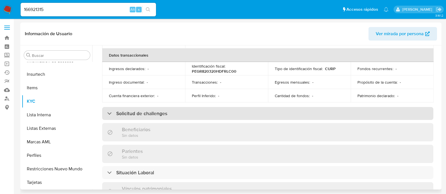
click at [180, 109] on div "Solicitud de challenges" at bounding box center [267, 113] width 331 height 13
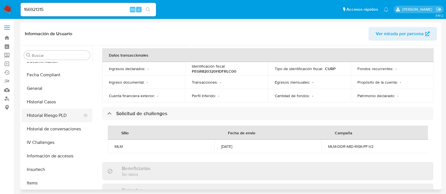
scroll to position [159, 0]
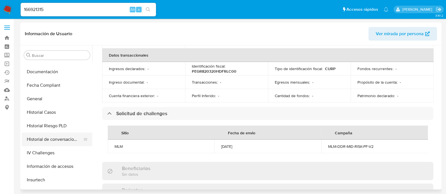
click at [48, 138] on button "Historial de conversaciones" at bounding box center [55, 140] width 66 height 14
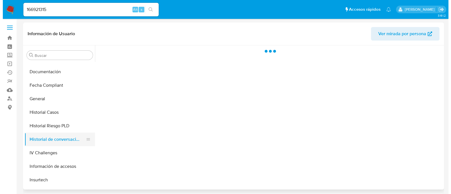
scroll to position [0, 0]
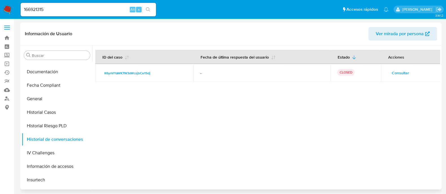
click at [392, 72] on span "Consultar" at bounding box center [400, 73] width 17 height 8
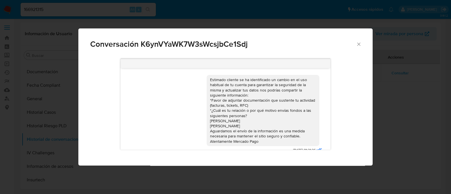
click at [359, 42] on icon "Cerrar" at bounding box center [359, 44] width 6 height 6
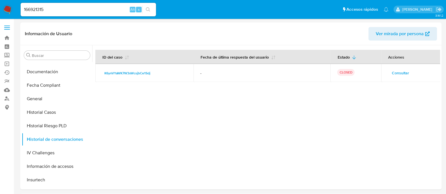
click at [54, 9] on input "166921315" at bounding box center [88, 9] width 135 height 7
click at [53, 9] on input "166921315" at bounding box center [88, 9] width 135 height 7
paste input "445297122"
type input "1445297122"
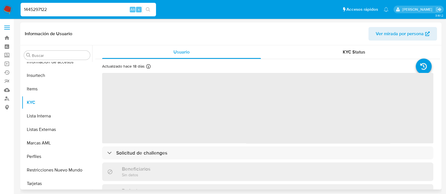
scroll to position [265, 0]
select select "10"
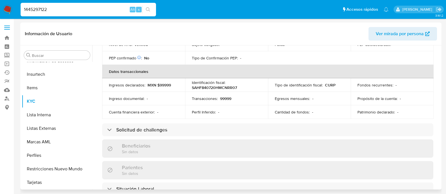
scroll to position [176, 0]
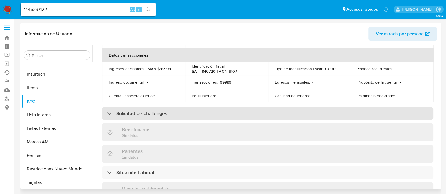
click at [156, 107] on div "Solicitud de challenges" at bounding box center [267, 113] width 331 height 13
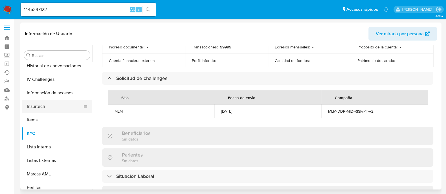
scroll to position [195, 0]
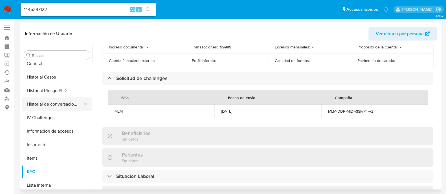
drag, startPoint x: 51, startPoint y: 105, endPoint x: 58, endPoint y: 107, distance: 8.0
click at [51, 104] on button "Historial de conversaciones" at bounding box center [55, 105] width 66 height 14
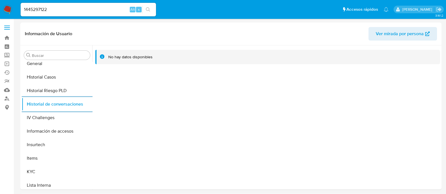
click at [49, 10] on input "1445297122" at bounding box center [88, 9] width 135 height 7
paste input "34226135"
type input "134226135"
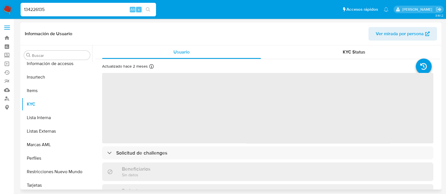
scroll to position [265, 0]
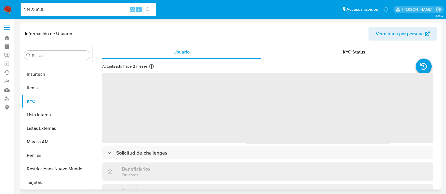
select select "10"
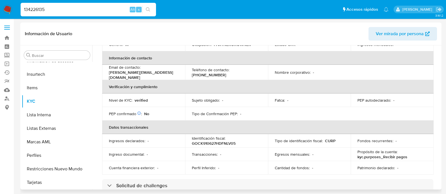
scroll to position [176, 0]
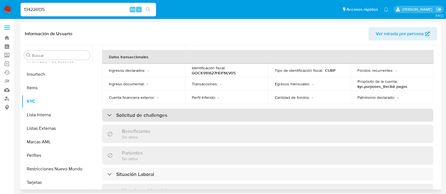
click at [135, 103] on div "Actualizado hace 2 meses Creado: 20/05/2020 00:20:58 Actualizado: 15/08/2025 09…" at bounding box center [267, 125] width 345 height 484
click at [135, 112] on h3 "Solicitud de challenges" at bounding box center [141, 115] width 51 height 6
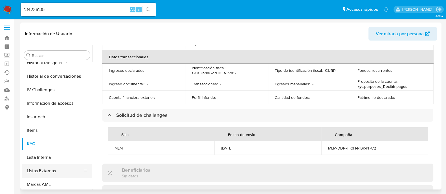
scroll to position [159, 0]
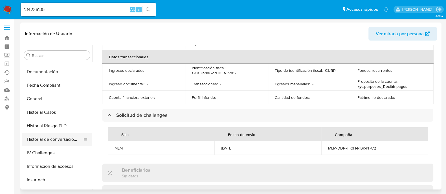
click at [44, 141] on button "Historial de conversaciones" at bounding box center [55, 140] width 66 height 14
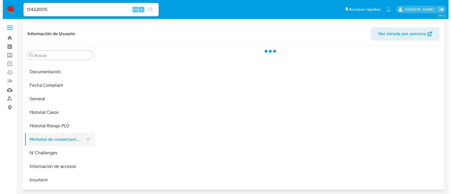
scroll to position [0, 0]
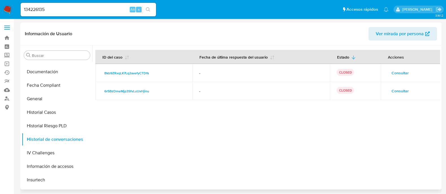
click at [391, 71] on span "Consultar" at bounding box center [399, 73] width 17 height 8
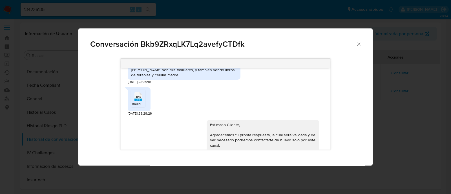
scroll to position [185, 0]
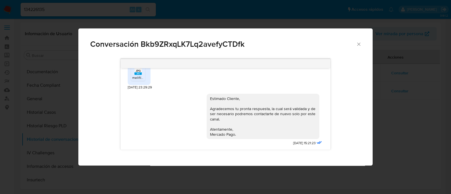
click at [358, 44] on icon "Cerrar" at bounding box center [359, 44] width 6 height 6
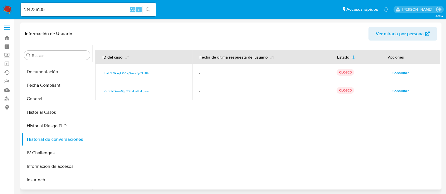
click at [396, 91] on span "Consultar" at bounding box center [399, 91] width 17 height 8
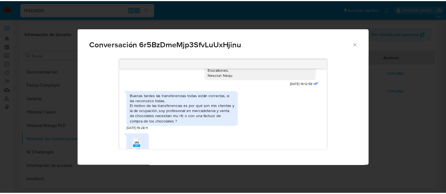
scroll to position [231, 0]
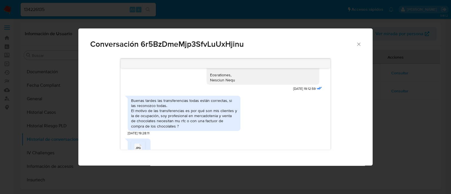
click at [364, 43] on div "Conversación 6r5BzDmeMjp3SfvLuUxHjinu" at bounding box center [225, 41] width 294 height 27
drag, startPoint x: 362, startPoint y: 43, endPoint x: 364, endPoint y: 51, distance: 8.1
click at [361, 44] on div "Conversación 6r5BzDmeMjp3SfvLuUxHjinu" at bounding box center [225, 41] width 294 height 27
click at [355, 44] on span "Conversación 6r5BzDmeMjp3SfvLuUxHjinu" at bounding box center [223, 44] width 266 height 8
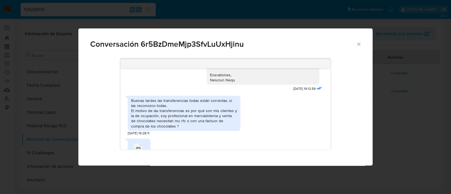
click at [358, 43] on icon "Cerrar" at bounding box center [359, 44] width 6 height 6
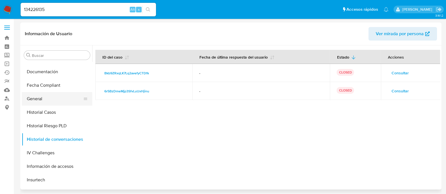
click at [47, 103] on button "General" at bounding box center [55, 99] width 66 height 14
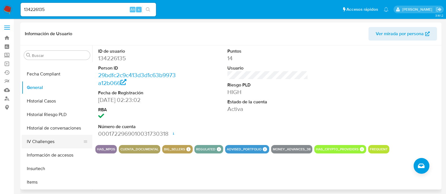
scroll to position [211, 0]
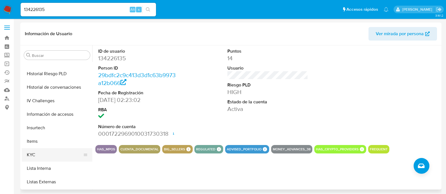
click at [45, 155] on button "KYC" at bounding box center [55, 155] width 66 height 14
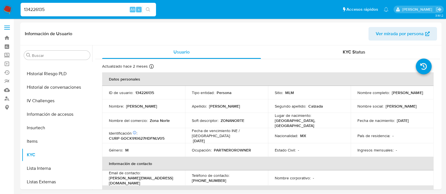
click at [49, 7] on input "134226135" at bounding box center [88, 9] width 135 height 7
paste input "65861270"
type input "658612705"
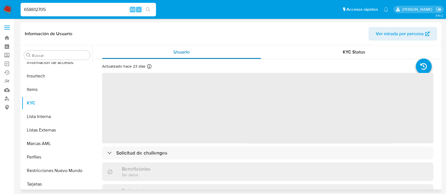
scroll to position [265, 0]
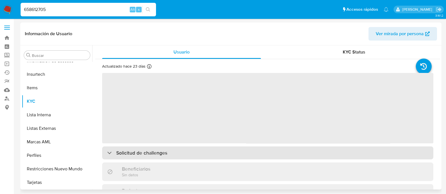
select select "10"
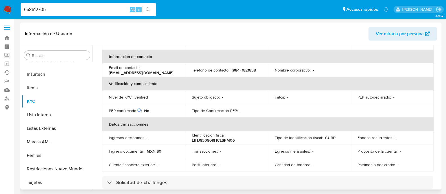
scroll to position [141, 0]
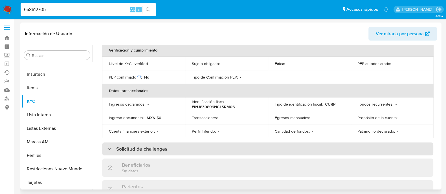
click at [168, 149] on div "Solicitud de challenges" at bounding box center [267, 149] width 331 height 13
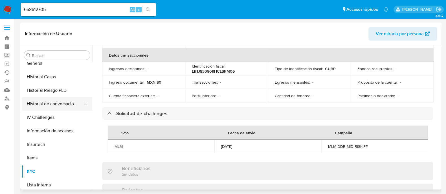
scroll to position [195, 0]
click at [57, 104] on button "Historial de conversaciones" at bounding box center [55, 105] width 66 height 14
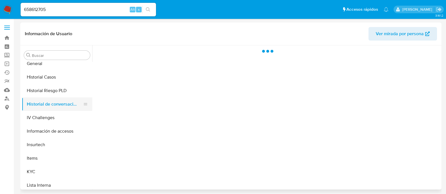
scroll to position [0, 0]
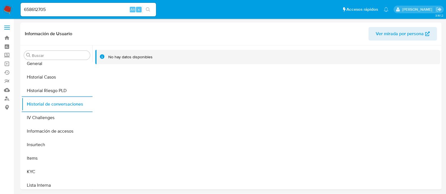
click at [73, 9] on input "658612705" at bounding box center [88, 9] width 135 height 7
paste input "549544423"
type input "549544423"
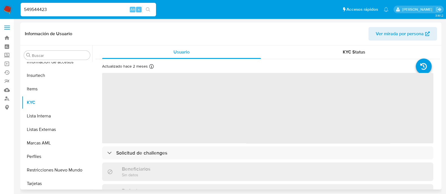
scroll to position [265, 0]
select select "10"
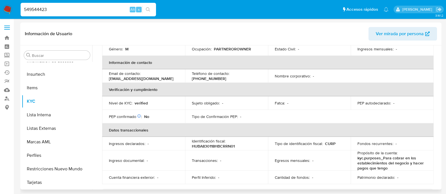
scroll to position [176, 0]
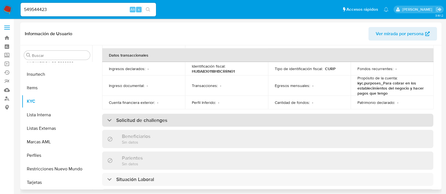
click at [147, 118] on h3 "Solicitud de challenges" at bounding box center [141, 120] width 51 height 6
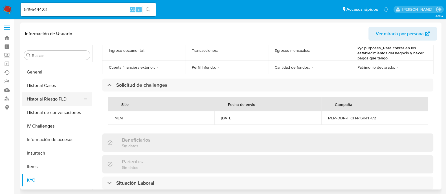
scroll to position [159, 0]
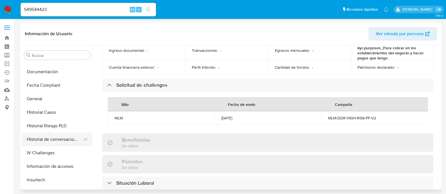
click at [58, 136] on button "Historial de conversaciones" at bounding box center [55, 140] width 66 height 14
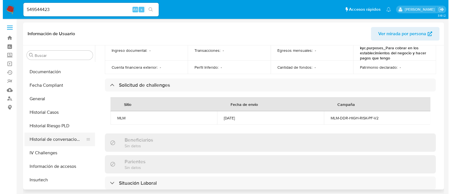
scroll to position [0, 0]
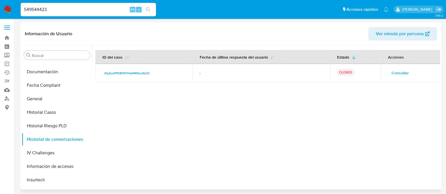
click at [393, 72] on span "Consultar" at bounding box center [399, 73] width 17 height 8
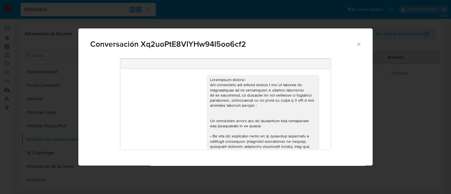
click at [358, 44] on icon "Cerrar" at bounding box center [359, 44] width 6 height 6
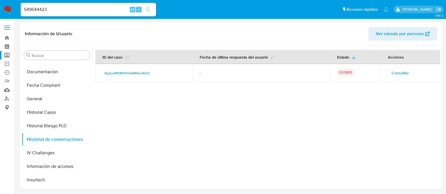
click at [8, 57] on label "Screening" at bounding box center [33, 55] width 67 height 9
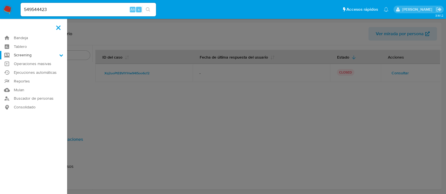
click at [0, 0] on input "Screening" at bounding box center [0, 0] width 0 height 0
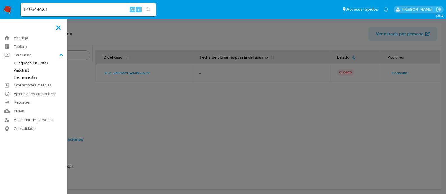
click at [23, 78] on link "Herramientas" at bounding box center [33, 77] width 67 height 7
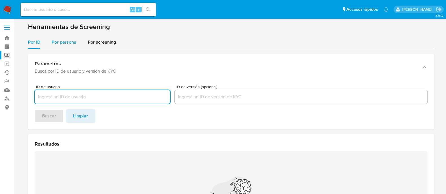
click at [62, 43] on span "Por persona" at bounding box center [64, 42] width 25 height 6
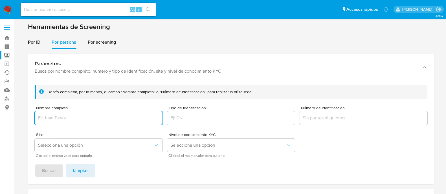
click at [69, 116] on input "Nombre completo" at bounding box center [99, 117] width 128 height 7
type input "[PERSON_NAME]"
click at [91, 144] on span "Selecciona una opción" at bounding box center [95, 146] width 115 height 6
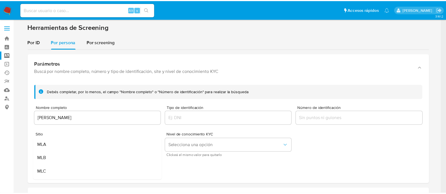
scroll to position [35, 0]
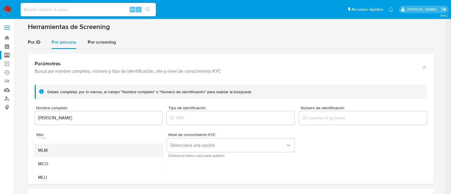
click at [85, 147] on div "MLM" at bounding box center [97, 151] width 118 height 14
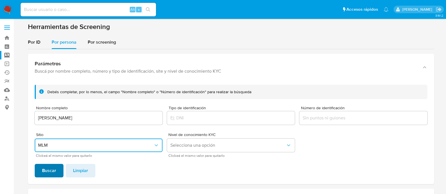
click at [38, 169] on button "Buscar" at bounding box center [49, 171] width 29 height 14
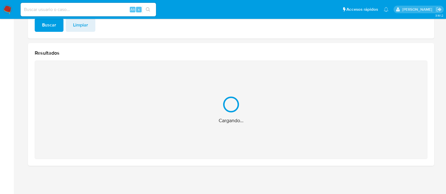
scroll to position [56, 0]
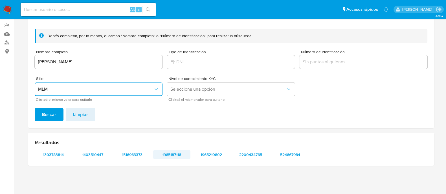
click at [178, 154] on span "1965187116" at bounding box center [171, 155] width 29 height 8
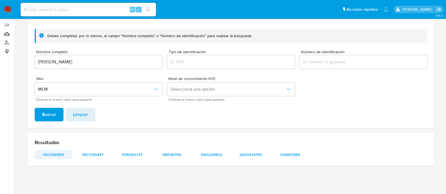
click at [54, 152] on span "1303783814" at bounding box center [53, 155] width 29 height 8
click at [87, 156] on span "1403510447" at bounding box center [92, 155] width 29 height 8
click at [180, 154] on span "1965187116" at bounding box center [171, 155] width 29 height 8
click at [209, 157] on span "1965210802" at bounding box center [211, 155] width 29 height 8
click at [251, 155] on span "2200434765" at bounding box center [250, 155] width 29 height 8
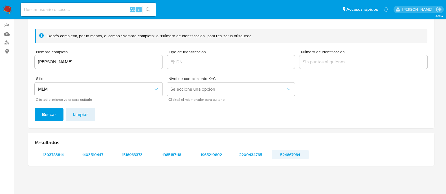
click at [290, 154] on span "524667984" at bounding box center [289, 155] width 29 height 8
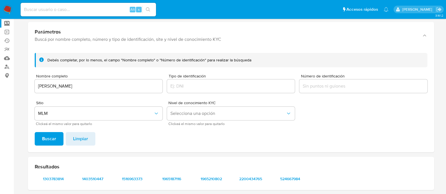
scroll to position [21, 0]
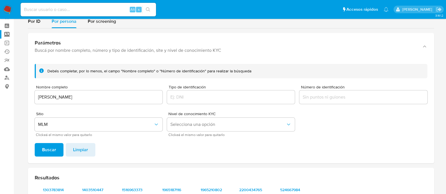
click at [88, 101] on div "[PERSON_NAME]" at bounding box center [99, 98] width 128 height 14
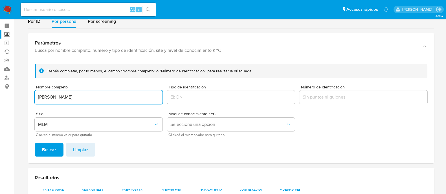
click at [88, 100] on input "[PERSON_NAME]" at bounding box center [99, 97] width 128 height 7
click at [35, 143] on button "Buscar" at bounding box center [49, 150] width 29 height 14
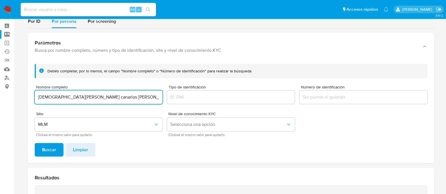
scroll to position [56, 0]
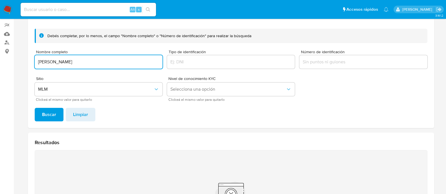
type input "[PERSON_NAME]"
click at [35, 108] on button "Buscar" at bounding box center [49, 115] width 29 height 14
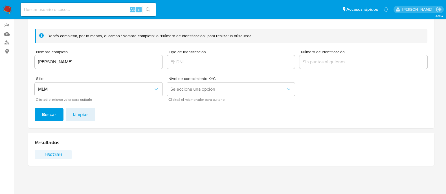
click at [52, 155] on span "113074911" at bounding box center [53, 155] width 29 height 8
click at [54, 9] on input at bounding box center [88, 9] width 135 height 7
paste input "1240046399"
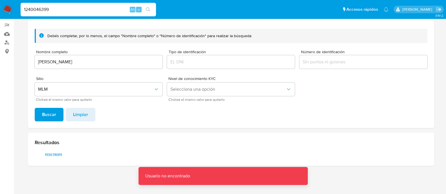
click at [54, 9] on input "1240046399" at bounding box center [88, 9] width 135 height 7
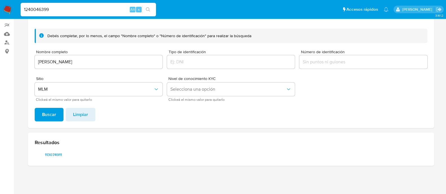
type input "1240046399"
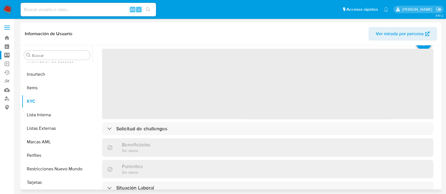
scroll to position [35, 0]
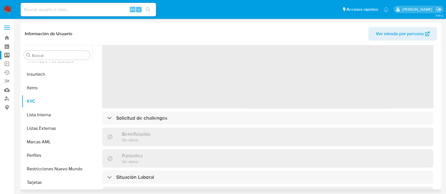
select select "10"
click at [162, 114] on div "Actualizado [DATE] Creado: [DATE] 19:07:37 Actualizado: [DATE] 21:34:23 ‌ Solic…" at bounding box center [267, 197] width 345 height 346
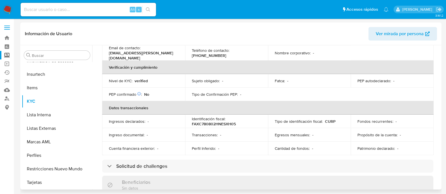
scroll to position [211, 0]
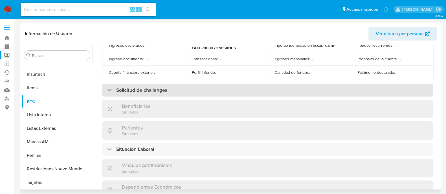
click at [172, 84] on div "Solicitud de challenges" at bounding box center [267, 90] width 331 height 13
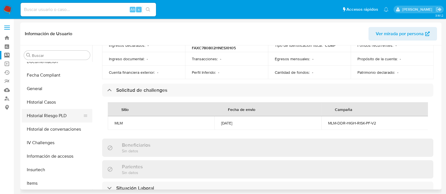
scroll to position [159, 0]
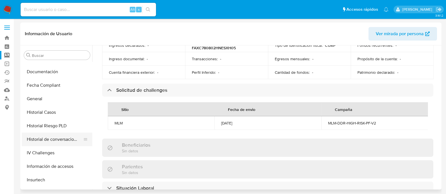
click at [58, 141] on button "Historial de conversaciones" at bounding box center [55, 140] width 66 height 14
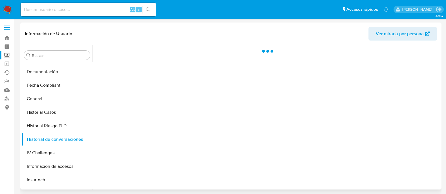
scroll to position [0, 0]
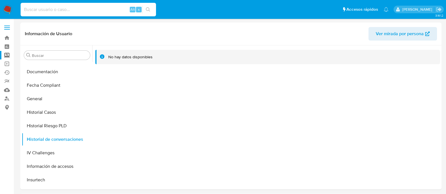
click at [45, 8] on input at bounding box center [88, 9] width 135 height 7
paste input "86244848"
type input "86244848"
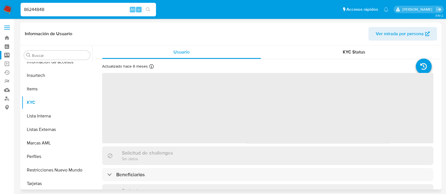
scroll to position [265, 0]
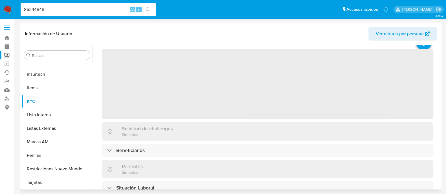
select select "10"
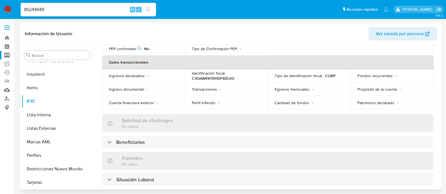
scroll to position [176, 0]
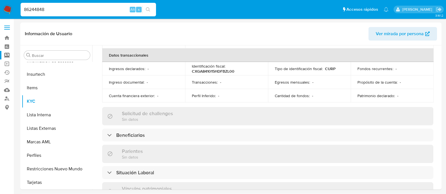
click at [70, 7] on input "86244848" at bounding box center [88, 9] width 135 height 7
click at [70, 8] on input "86244848" at bounding box center [88, 9] width 135 height 7
paste input "1305093"
type input "13050938"
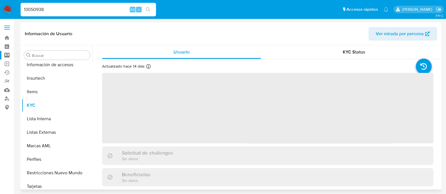
scroll to position [265, 0]
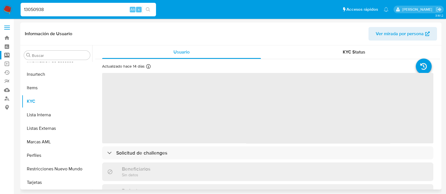
select select "10"
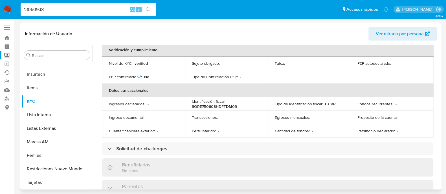
scroll to position [176, 0]
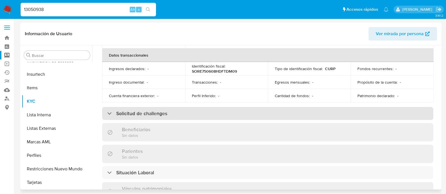
click at [152, 113] on h3 "Solicitud de challenges" at bounding box center [141, 114] width 51 height 6
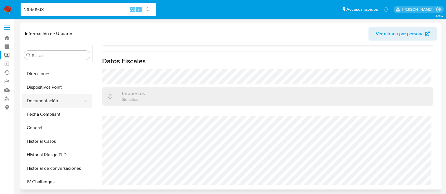
scroll to position [124, 0]
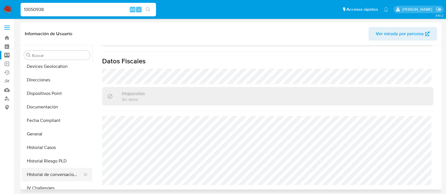
click at [62, 177] on button "Historial de conversaciones" at bounding box center [55, 175] width 66 height 14
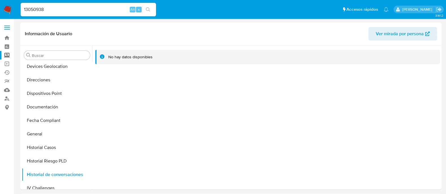
click at [49, 7] on input "13050938" at bounding box center [88, 9] width 135 height 7
paste input "574070110"
type input "574070110"
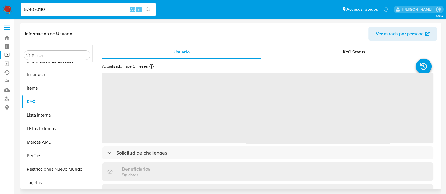
scroll to position [265, 0]
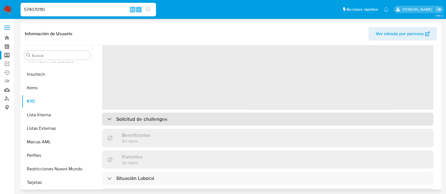
select select "10"
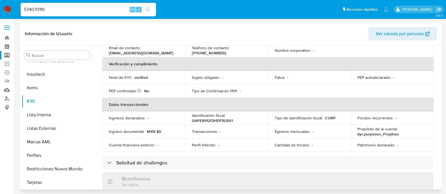
scroll to position [141, 0]
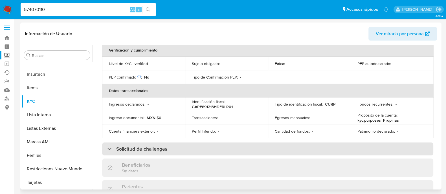
click at [138, 147] on h3 "Solicitud de challenges" at bounding box center [141, 149] width 51 height 6
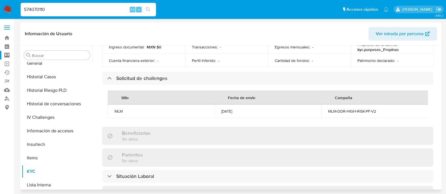
scroll to position [195, 0]
click at [55, 103] on button "Historial de conversaciones" at bounding box center [55, 105] width 66 height 14
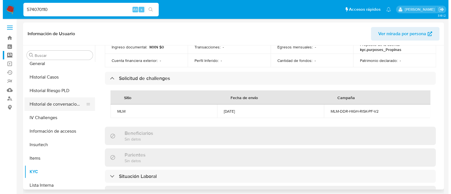
scroll to position [0, 0]
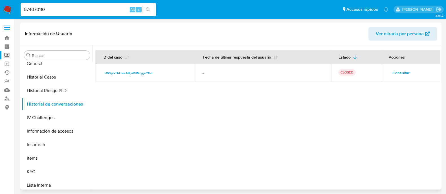
click at [400, 73] on span "Consultar" at bounding box center [400, 73] width 17 height 8
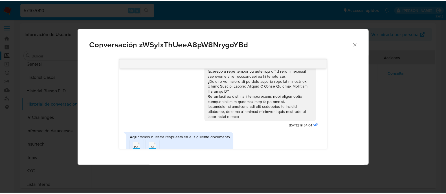
scroll to position [54, 0]
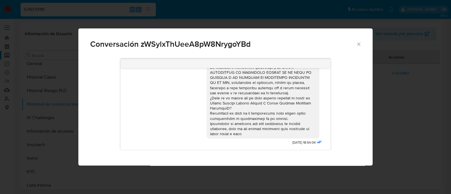
click at [357, 45] on icon "Cerrar" at bounding box center [359, 44] width 6 height 6
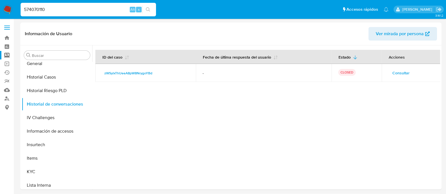
click at [99, 8] on input "574070110" at bounding box center [88, 9] width 135 height 7
paste input "12399392"
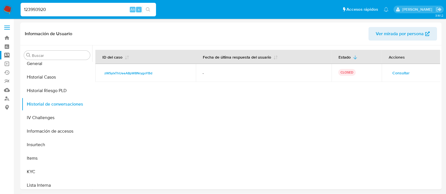
type input "123993920"
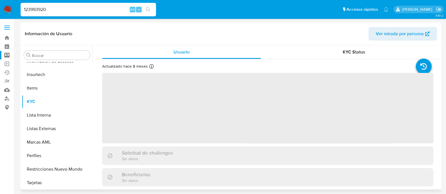
scroll to position [265, 0]
select select "10"
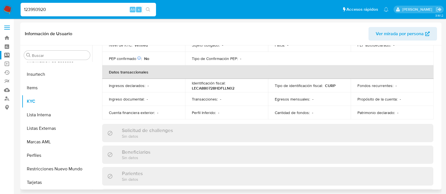
scroll to position [176, 0]
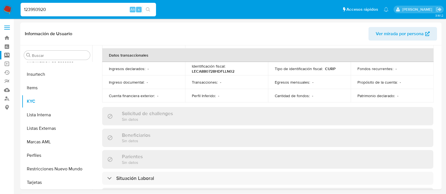
click at [69, 1] on nav "Pausado Ver notificaciones 123993920 Alt s Accesos rápidos Presiona las siguien…" at bounding box center [223, 9] width 446 height 19
click at [63, 6] on input "123993920" at bounding box center [88, 9] width 135 height 7
paste input "429175699"
type input "429175699"
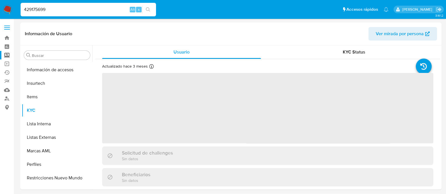
scroll to position [265, 0]
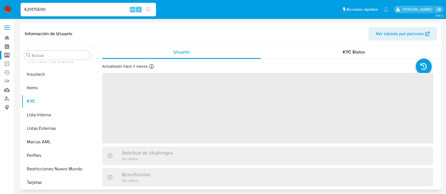
select select "10"
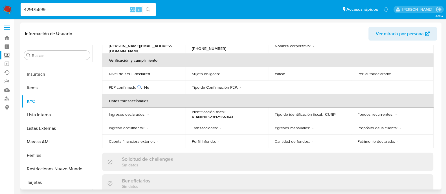
scroll to position [176, 0]
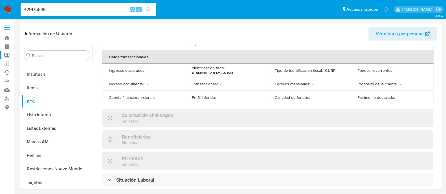
click at [44, 8] on input "429175699" at bounding box center [88, 9] width 135 height 7
paste input "1794197281"
type input "1794197281"
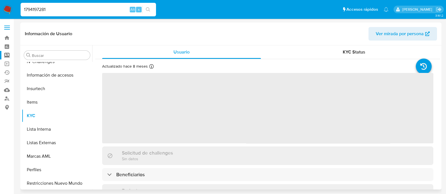
scroll to position [265, 0]
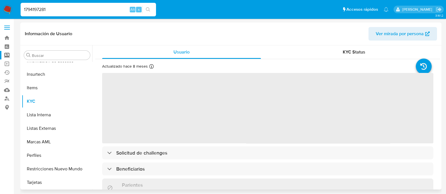
select select "10"
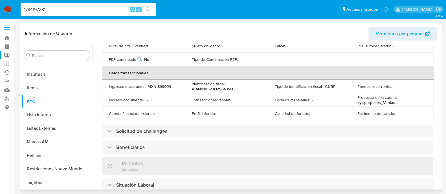
scroll to position [176, 0]
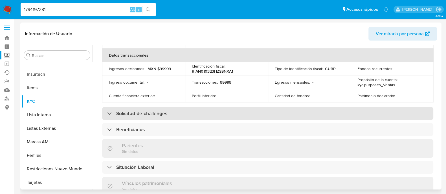
click at [152, 111] on h3 "Solicitud de challenges" at bounding box center [141, 114] width 51 height 6
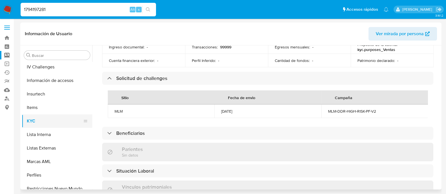
scroll to position [195, 0]
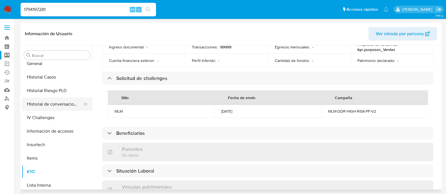
click at [59, 103] on button "Historial de conversaciones" at bounding box center [55, 105] width 66 height 14
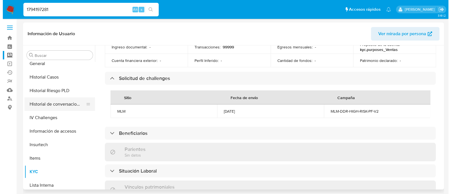
scroll to position [0, 0]
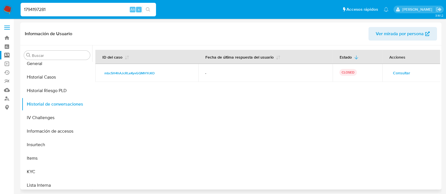
click at [398, 72] on span "Consultar" at bounding box center [401, 73] width 17 height 8
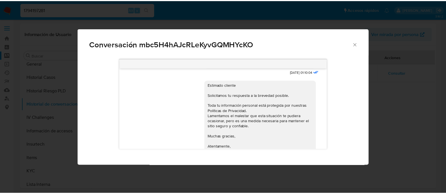
scroll to position [265, 0]
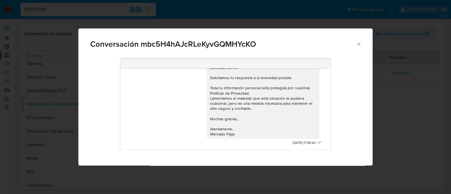
click at [361, 46] on icon "Cerrar" at bounding box center [359, 44] width 6 height 6
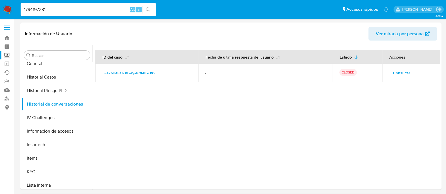
click at [74, 11] on input "1794197281" at bounding box center [88, 9] width 135 height 7
paste input "923861375"
type input "1923861375"
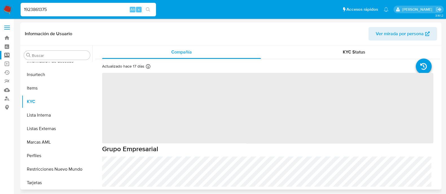
scroll to position [265, 0]
select select "10"
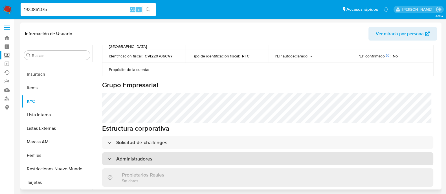
scroll to position [246, 0]
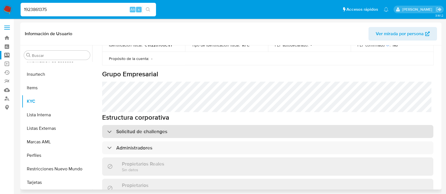
click at [144, 125] on div "Solicitud de challenges" at bounding box center [267, 131] width 331 height 13
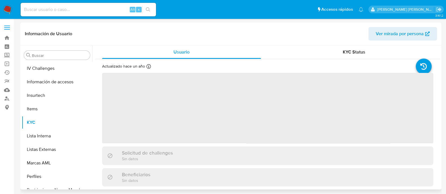
scroll to position [265, 0]
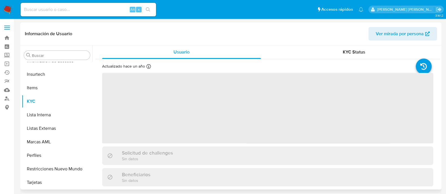
select select "10"
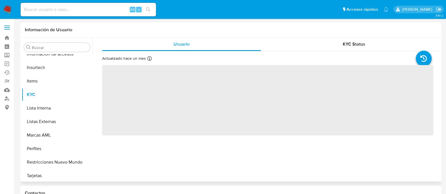
scroll to position [265, 0]
select select "10"
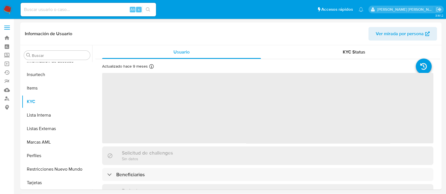
scroll to position [265, 0]
select select "10"
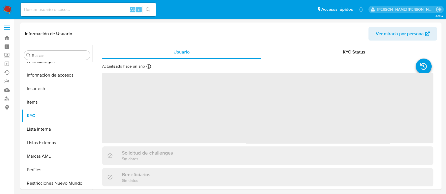
scroll to position [265, 0]
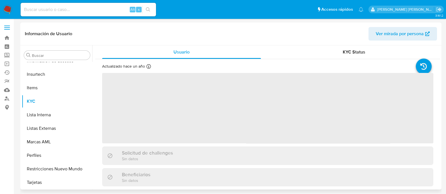
select select "10"
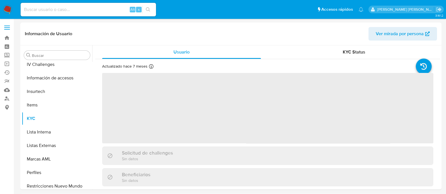
scroll to position [265, 0]
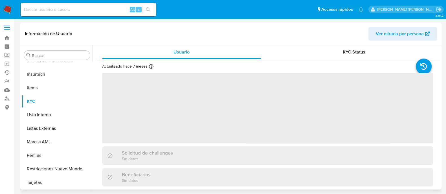
select select "10"
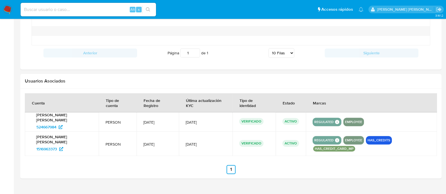
scroll to position [515, 0]
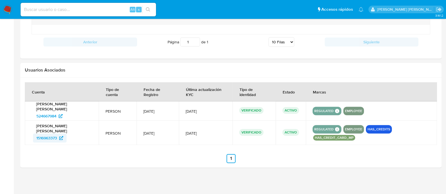
click at [52, 134] on span "1516963373" at bounding box center [46, 138] width 21 height 9
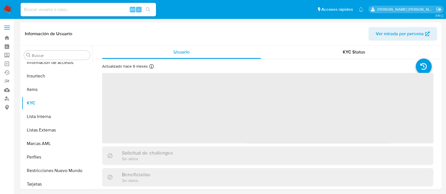
scroll to position [265, 0]
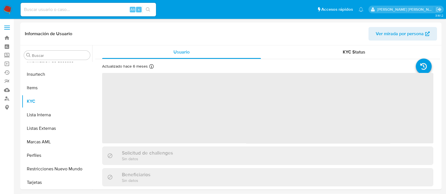
select select "10"
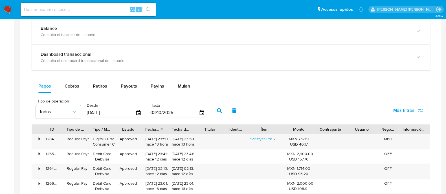
scroll to position [317, 0]
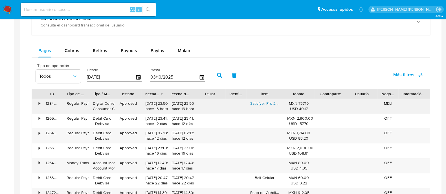
click at [263, 102] on link "Satisfyer Pro 2 Succionador Clitoris Vibrador Consolador Color Oro Rose" at bounding box center [313, 104] width 127 height 6
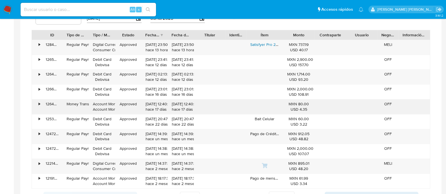
scroll to position [388, 0]
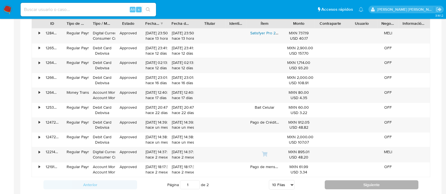
click at [356, 182] on button "Siguiente" at bounding box center [372, 184] width 94 height 9
type input "2"
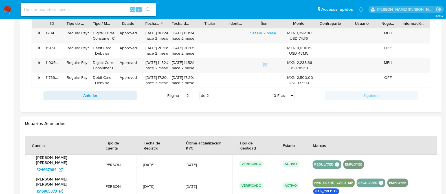
scroll to position [317, 0]
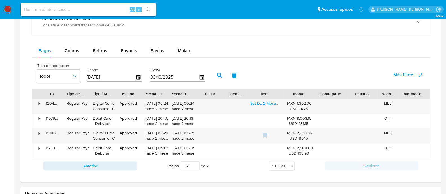
click at [288, 168] on select "5 Filas 10 Filas 20 Filas 25 Filas 50 Filas 100 Filas" at bounding box center [282, 166] width 26 height 10
select select "50"
click at [269, 161] on select "5 Filas 10 Filas 20 Filas 25 Filas 50 Filas 100 Filas" at bounding box center [282, 166] width 26 height 10
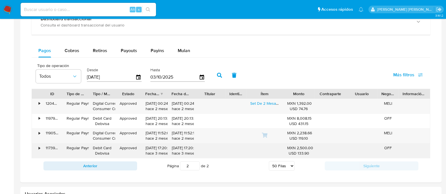
type input "1"
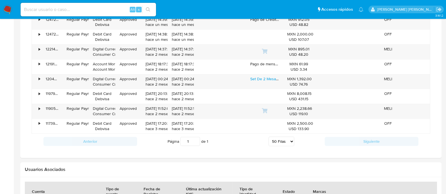
scroll to position [493, 0]
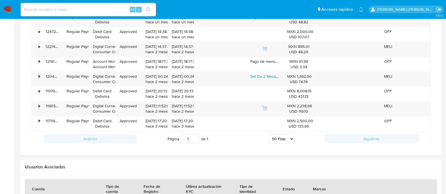
click at [347, 142] on div "Anterior Página 1 de 1 5 Filas 10 Filas 20 Filas 25 Filas 50 Filas 100 Filas Si…" at bounding box center [231, 138] width 398 height 15
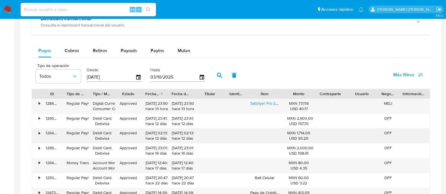
scroll to position [106, 0]
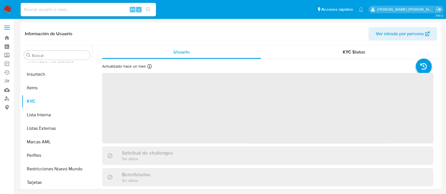
scroll to position [265, 0]
select select "10"
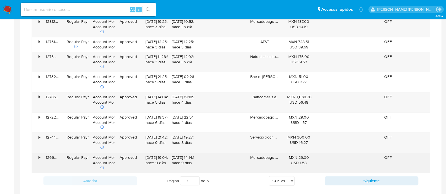
scroll to position [458, 0]
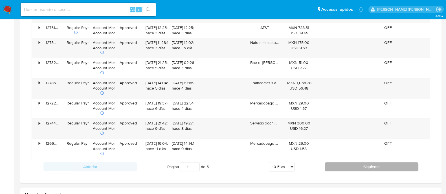
click at [351, 168] on button "Siguiente" at bounding box center [372, 166] width 94 height 9
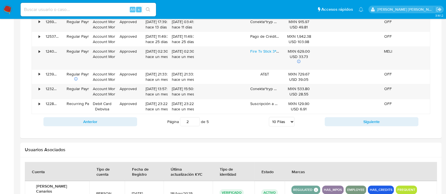
scroll to position [493, 0]
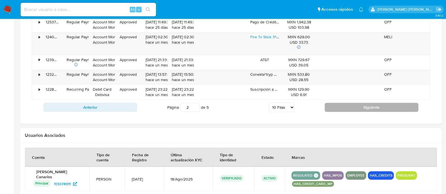
click at [352, 106] on button "Siguiente" at bounding box center [372, 107] width 94 height 9
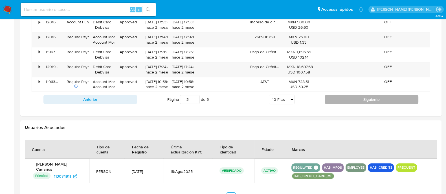
click at [337, 98] on button "Siguiente" at bounding box center [372, 99] width 94 height 9
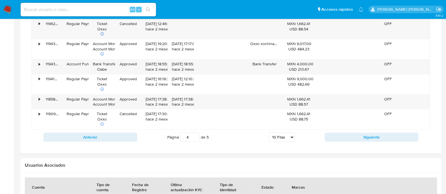
scroll to position [477, 0]
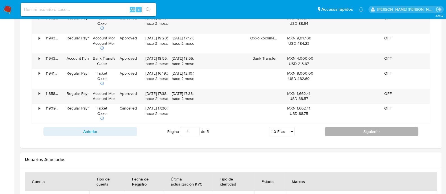
click at [376, 127] on button "Siguiente" at bounding box center [372, 131] width 94 height 9
type input "5"
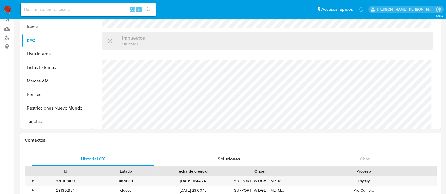
scroll to position [0, 0]
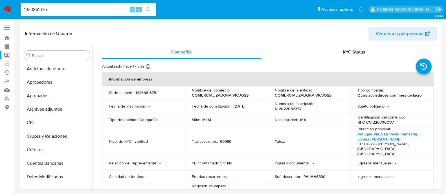
select select "10"
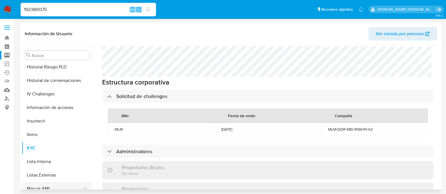
scroll to position [195, 0]
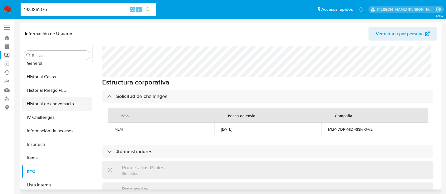
click at [62, 107] on button "Historial de conversaciones" at bounding box center [55, 104] width 66 height 14
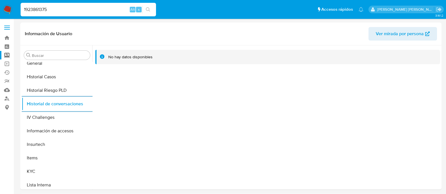
click at [50, 8] on input "1923861375" at bounding box center [88, 9] width 135 height 7
paste input "824418452"
type input "824418452"
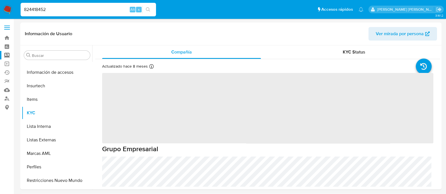
scroll to position [265, 0]
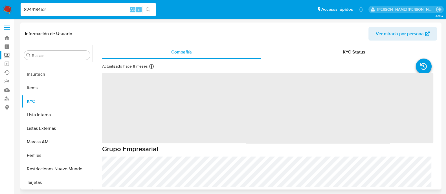
select select "10"
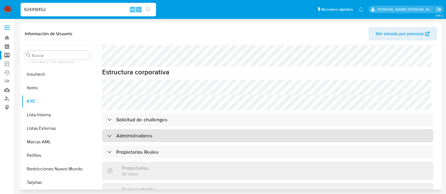
scroll to position [282, 0]
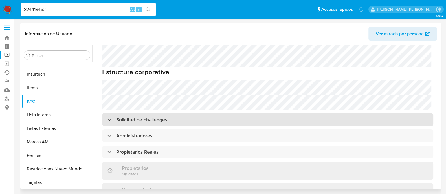
click at [157, 115] on div "Solicitud de challenges" at bounding box center [267, 119] width 331 height 13
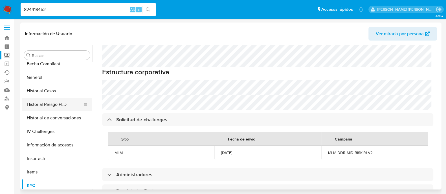
scroll to position [159, 0]
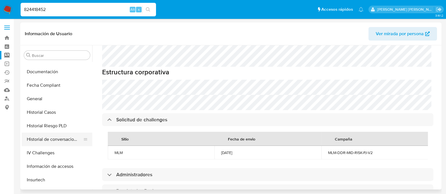
click at [48, 138] on button "Historial de conversaciones" at bounding box center [55, 140] width 66 height 14
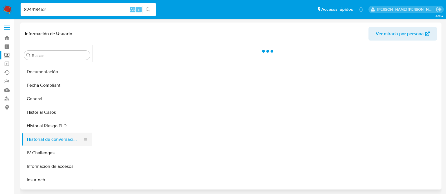
scroll to position [0, 0]
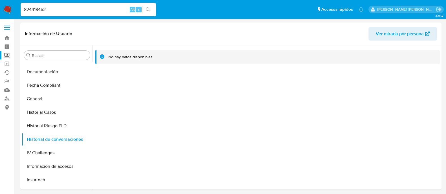
click at [47, 10] on input "824418452" at bounding box center [88, 9] width 135 height 7
paste input "164262195"
type input "164262195"
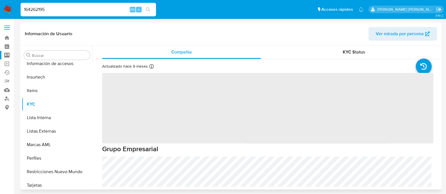
scroll to position [265, 0]
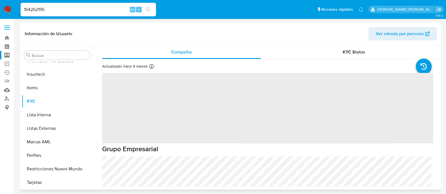
select select "10"
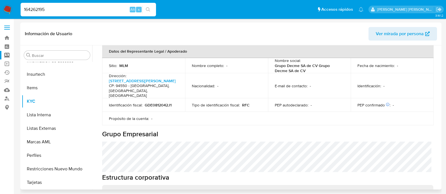
scroll to position [246, 0]
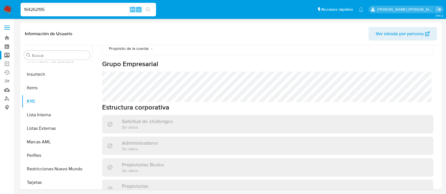
click at [39, 7] on input "164262195" at bounding box center [88, 9] width 135 height 7
paste input "2383835"
type input "23838355"
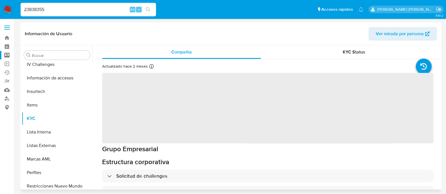
scroll to position [265, 0]
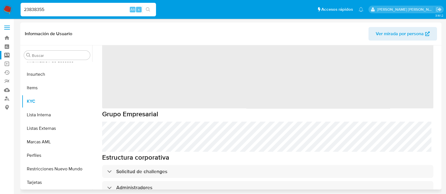
select select "10"
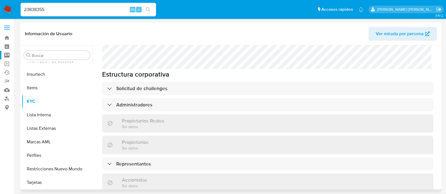
scroll to position [282, 0]
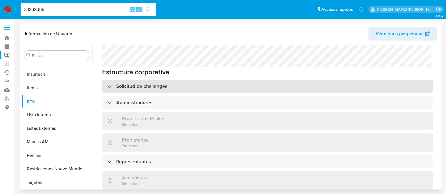
click at [149, 83] on h3 "Solicitud de challenges" at bounding box center [141, 86] width 51 height 6
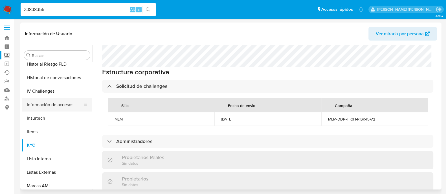
scroll to position [195, 0]
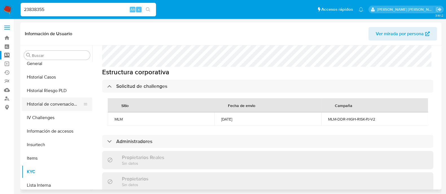
click at [69, 104] on button "Historial de conversaciones" at bounding box center [55, 105] width 66 height 14
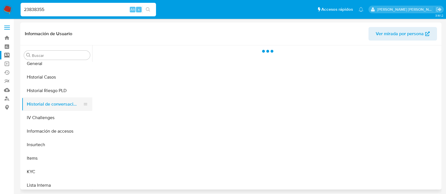
scroll to position [0, 0]
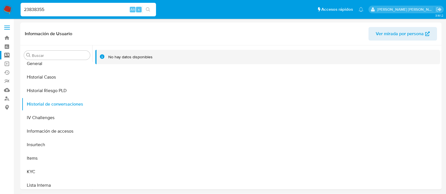
click at [64, 10] on input "23838355" at bounding box center [88, 9] width 135 height 7
paste input "534335010"
type input "534335010"
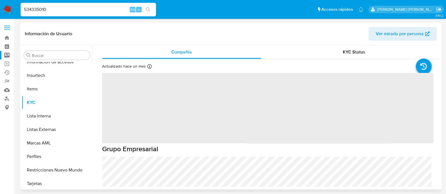
scroll to position [265, 0]
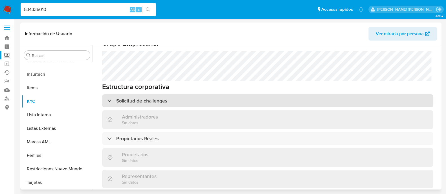
select select "10"
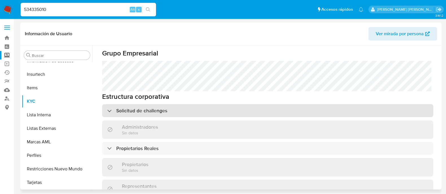
click at [177, 104] on div "Solicitud de challenges" at bounding box center [267, 110] width 331 height 13
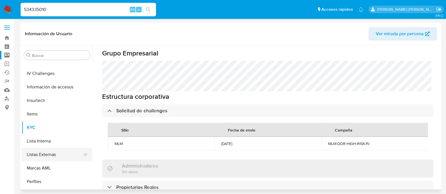
scroll to position [195, 0]
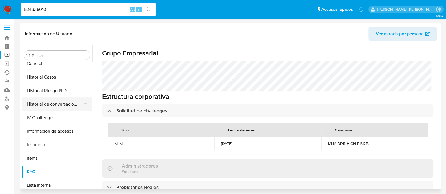
click at [59, 107] on button "Historial de conversaciones" at bounding box center [55, 105] width 66 height 14
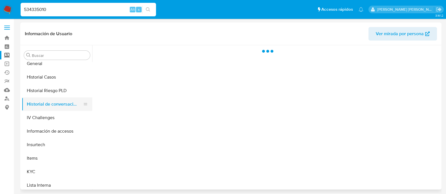
scroll to position [0, 0]
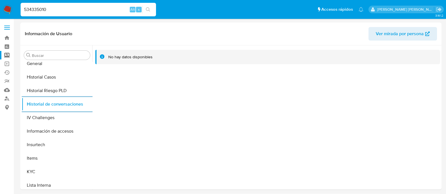
click at [65, 8] on input "534335010" at bounding box center [88, 9] width 135 height 7
paste input "304929872"
type input "304929872"
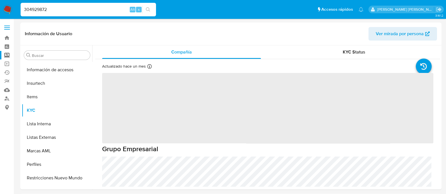
scroll to position [265, 0]
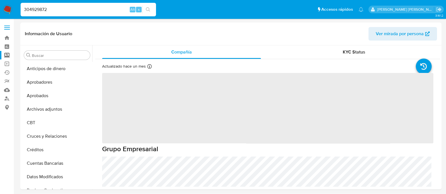
scroll to position [265, 0]
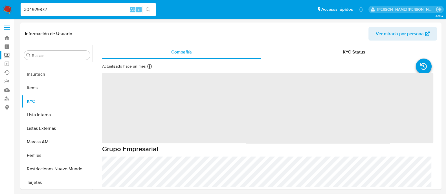
select select "10"
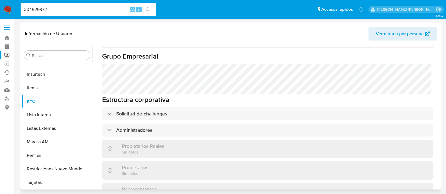
scroll to position [282, 0]
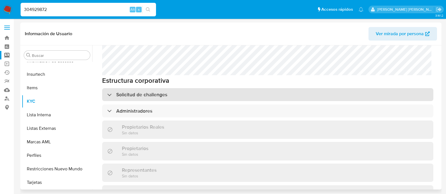
click at [165, 92] on h3 "Solicitud de challenges" at bounding box center [141, 95] width 51 height 6
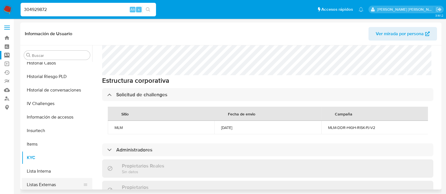
scroll to position [195, 0]
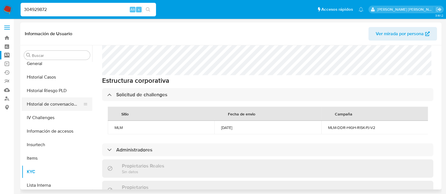
click at [68, 98] on button "Historial de conversaciones" at bounding box center [55, 105] width 66 height 14
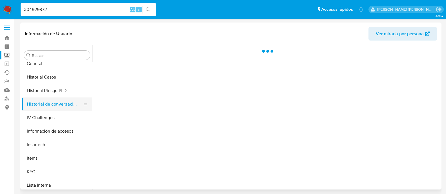
scroll to position [0, 0]
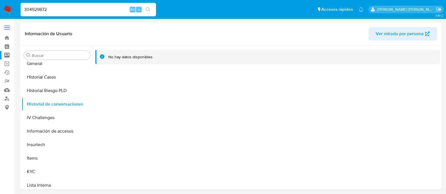
click at [72, 6] on input "304929872" at bounding box center [88, 9] width 135 height 7
paste input "693054969"
type input "693054969"
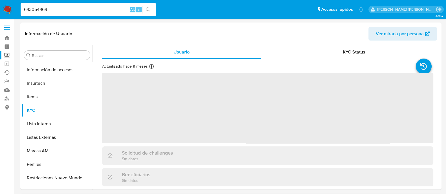
scroll to position [265, 0]
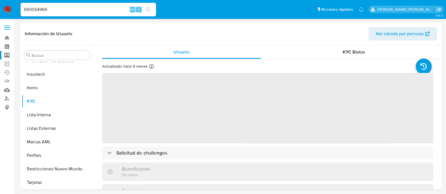
select select "10"
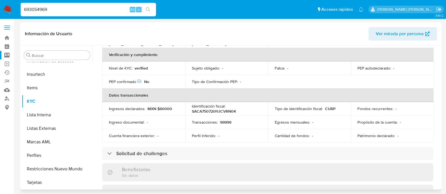
scroll to position [141, 0]
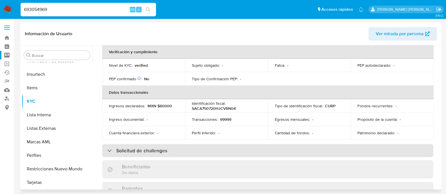
click at [147, 148] on h3 "Solicitud de challenges" at bounding box center [141, 151] width 51 height 6
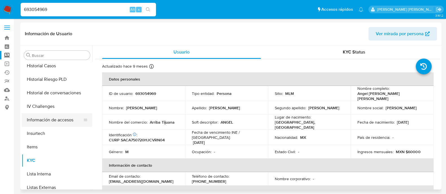
scroll to position [195, 0]
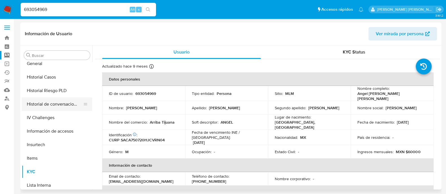
click at [58, 103] on button "Historial de conversaciones" at bounding box center [55, 105] width 66 height 14
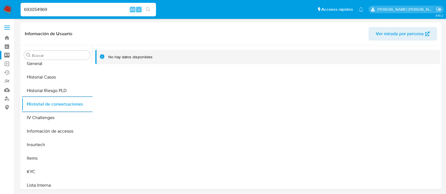
click at [49, 6] on input "693054969" at bounding box center [88, 9] width 135 height 7
paste input "399584471"
type input "399584471"
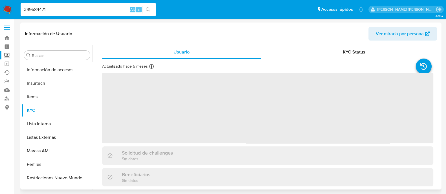
scroll to position [265, 0]
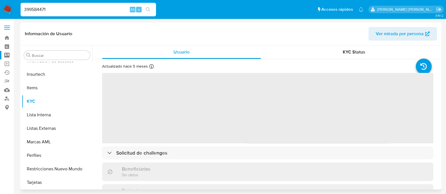
select select "10"
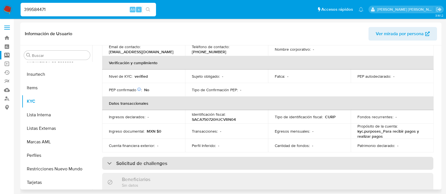
scroll to position [141, 0]
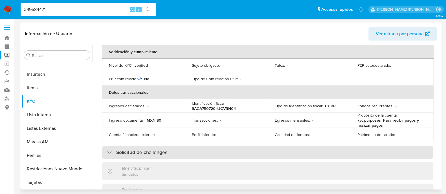
click at [141, 149] on h3 "Solicitud de challenges" at bounding box center [141, 152] width 51 height 6
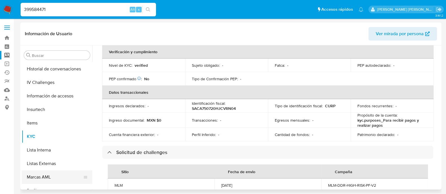
scroll to position [195, 0]
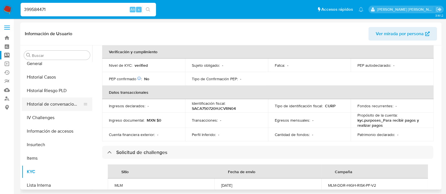
click at [68, 105] on button "Historial de conversaciones" at bounding box center [55, 105] width 66 height 14
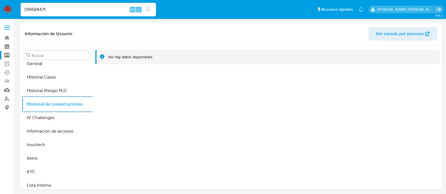
click at [48, 15] on div "399584471 Alt s" at bounding box center [88, 10] width 135 height 14
click at [46, 10] on input "399584471" at bounding box center [88, 9] width 135 height 7
paste input "269112594"
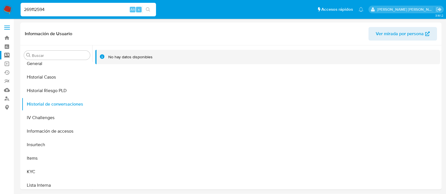
type input "269112594"
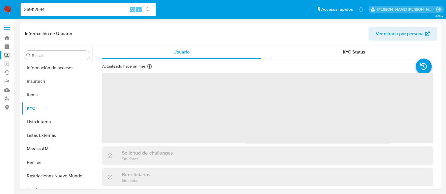
scroll to position [265, 0]
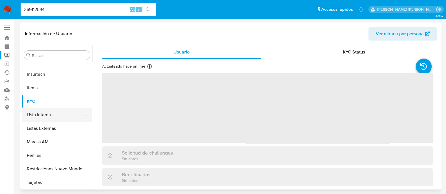
select select "10"
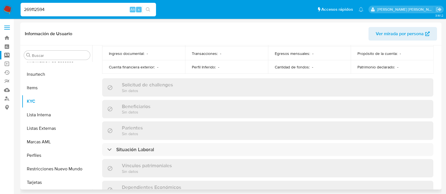
scroll to position [211, 0]
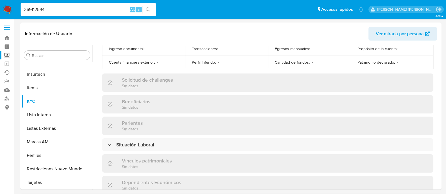
click at [54, 13] on input "269112594" at bounding box center [88, 9] width 135 height 7
paste input "1855495731"
type input "1855495731"
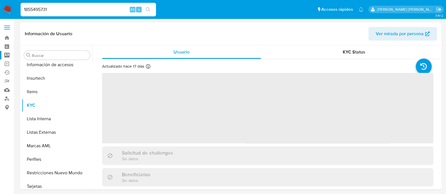
scroll to position [265, 0]
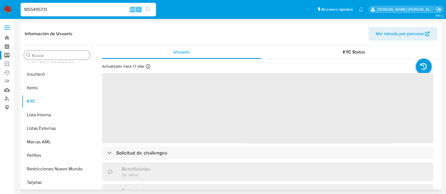
select select "10"
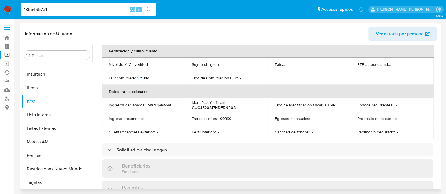
scroll to position [211, 0]
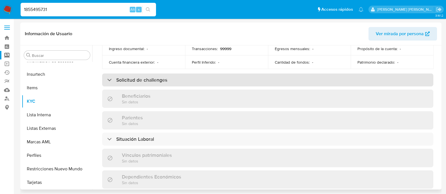
click at [142, 77] on h3 "Solicitud de challenges" at bounding box center [141, 80] width 51 height 6
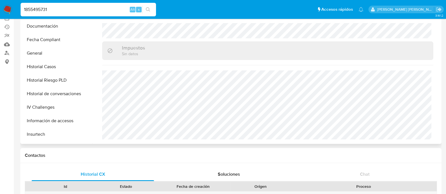
scroll to position [0, 0]
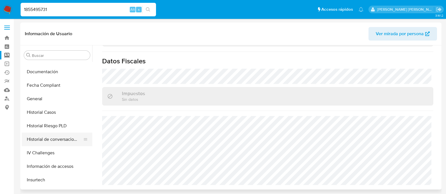
click at [68, 140] on button "Historial de conversaciones" at bounding box center [55, 140] width 66 height 14
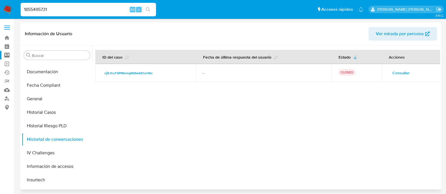
click at [400, 72] on span "Consultar" at bounding box center [400, 73] width 17 height 8
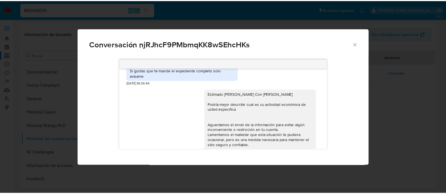
scroll to position [144, 0]
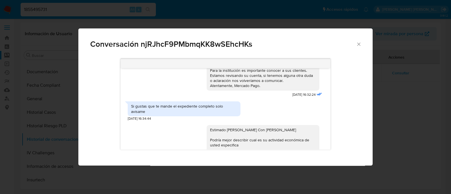
click at [361, 41] on icon "Cerrar" at bounding box center [359, 44] width 6 height 6
